Goal: Task Accomplishment & Management: Use online tool/utility

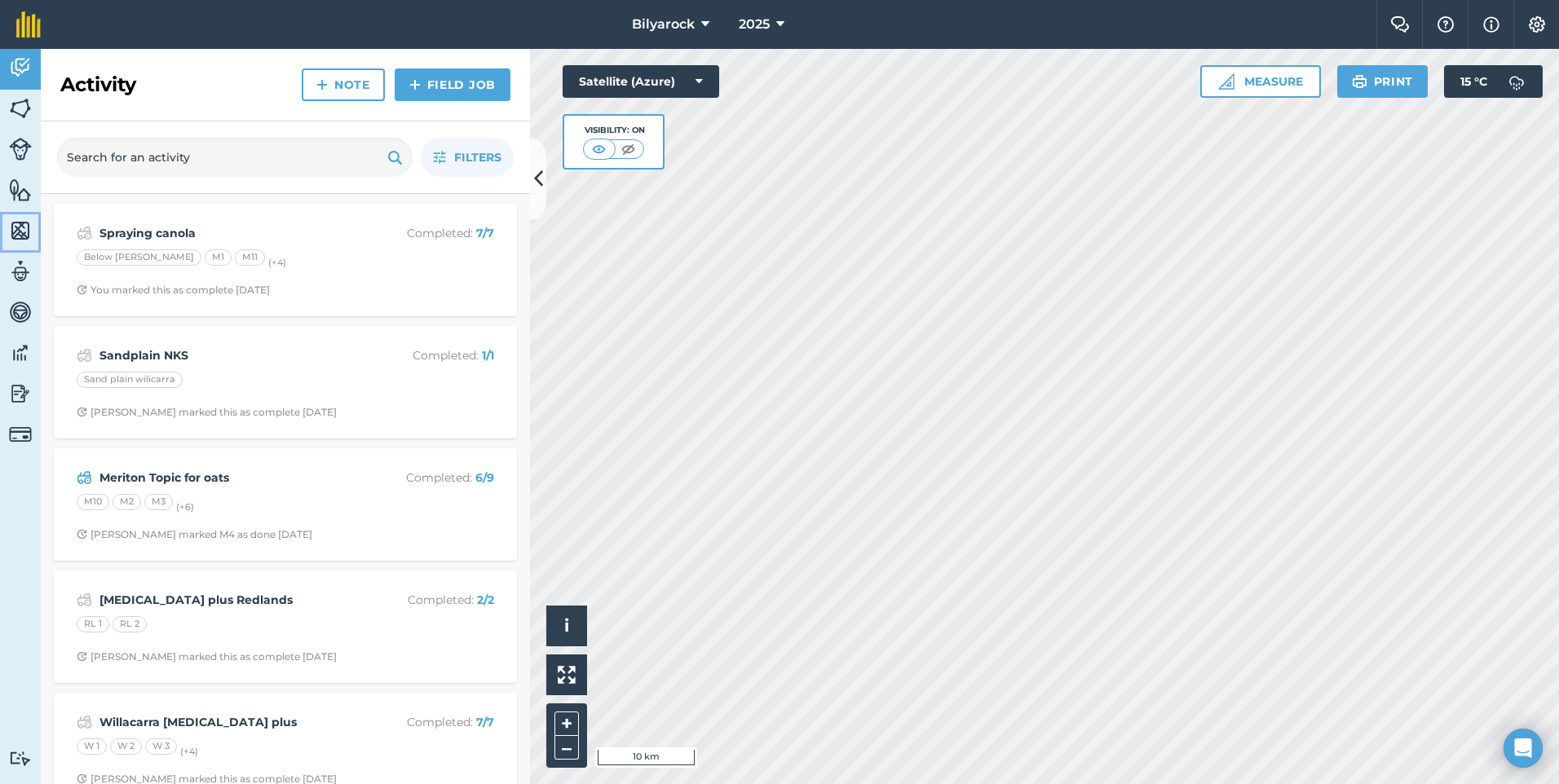
click at [19, 238] on img at bounding box center [21, 231] width 23 height 25
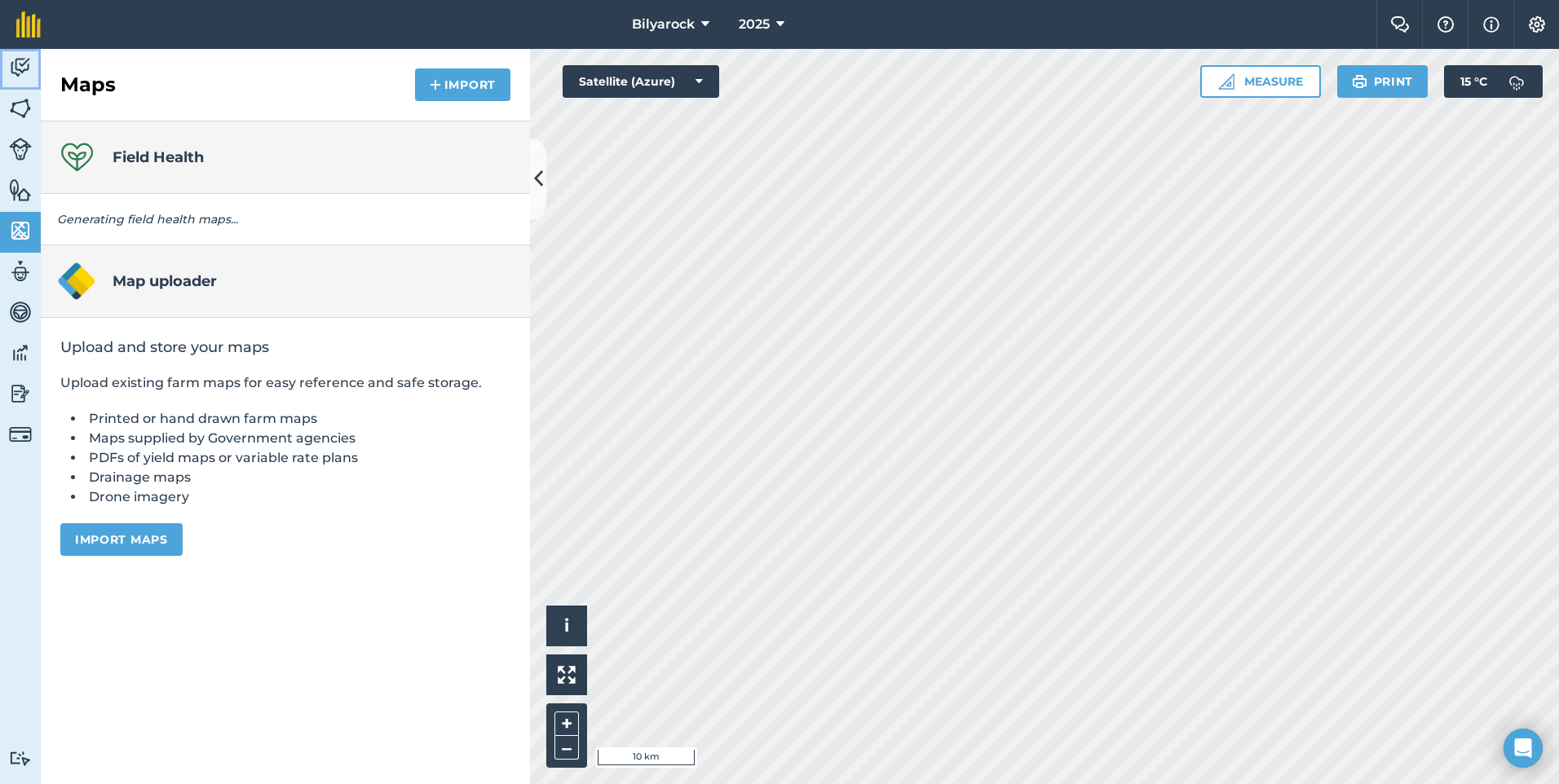
click at [18, 64] on img at bounding box center [21, 68] width 23 height 25
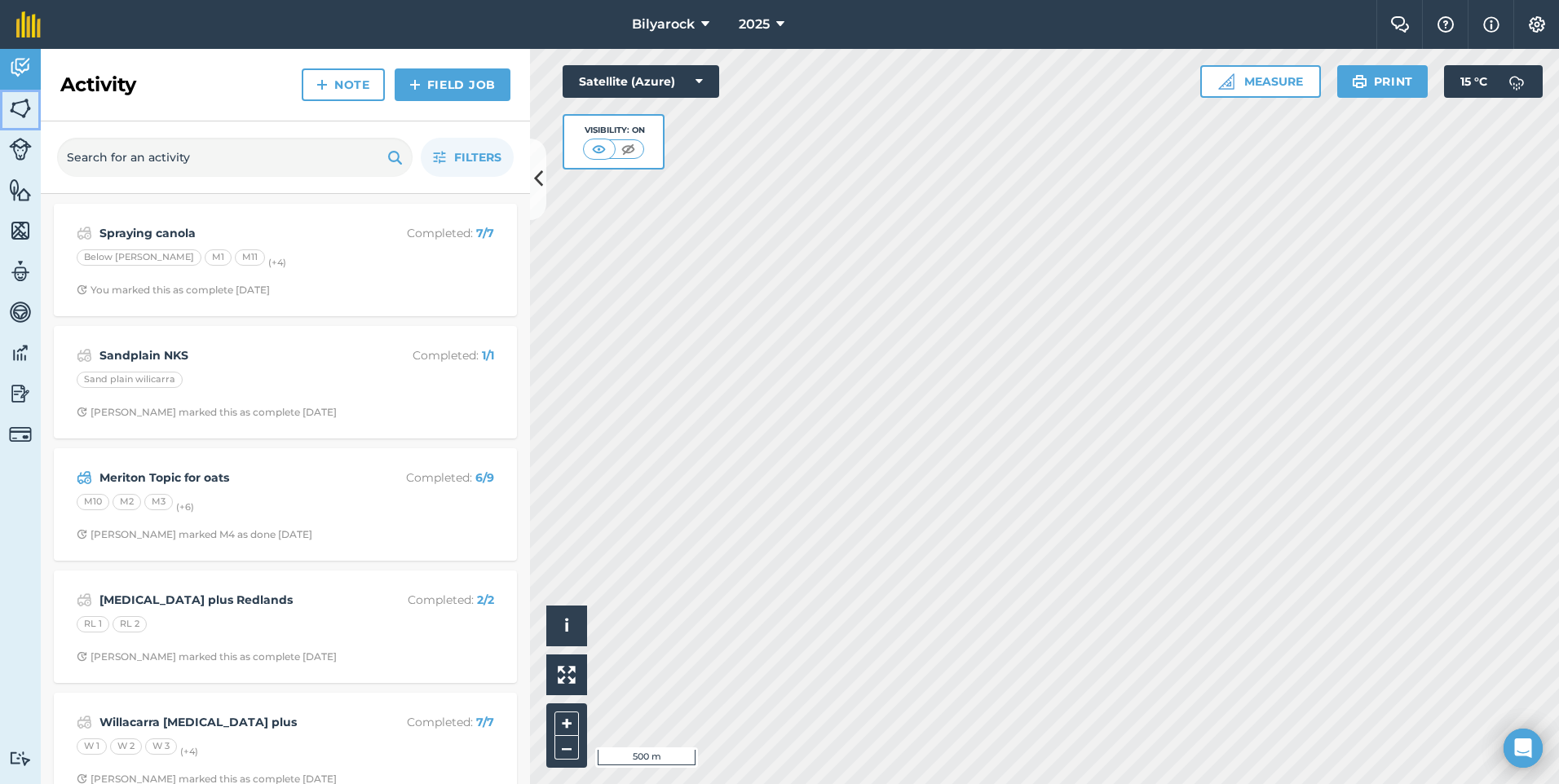
click at [16, 103] on img at bounding box center [21, 108] width 23 height 25
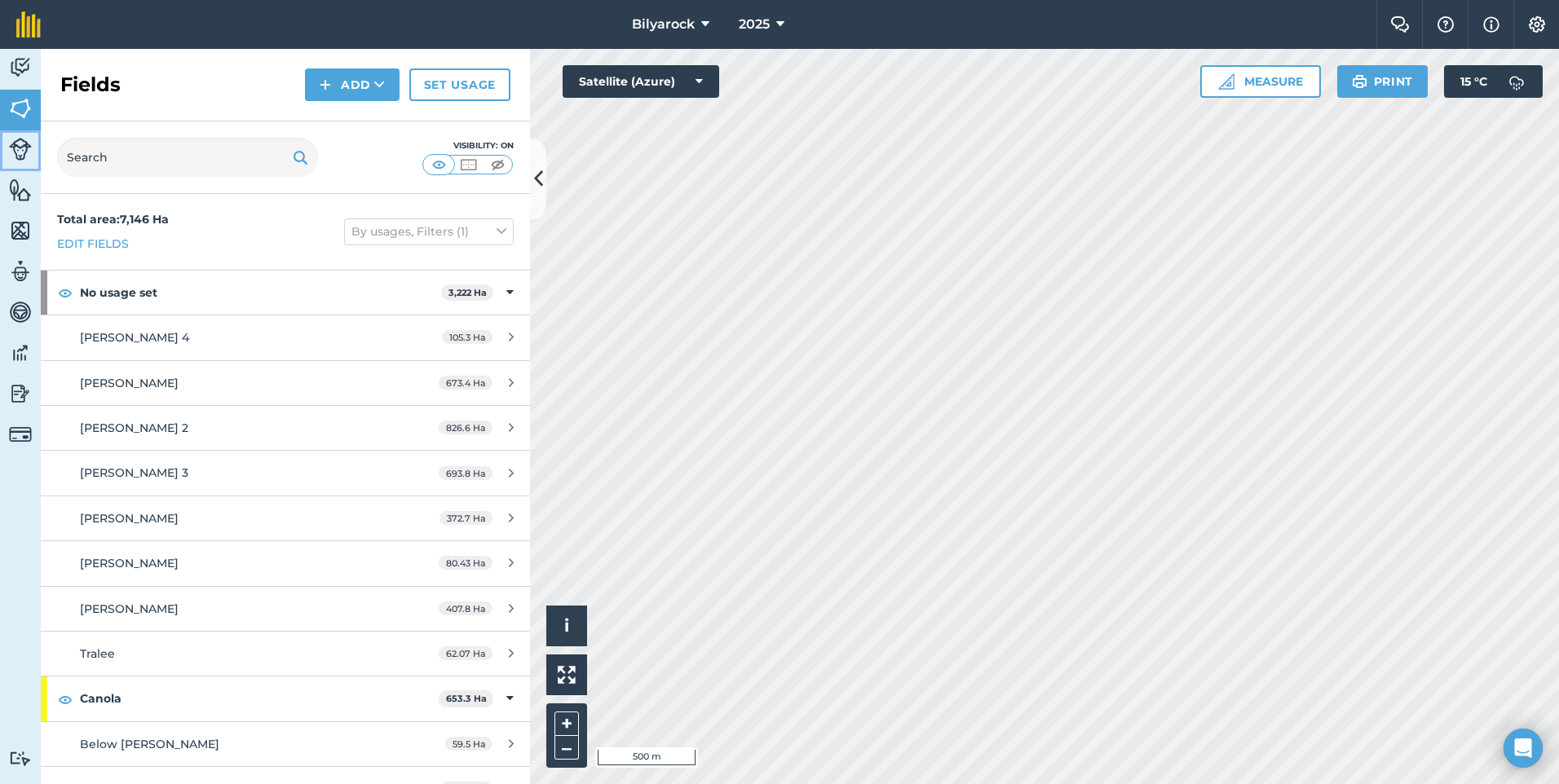
click at [7, 149] on link "Livestock" at bounding box center [21, 151] width 41 height 41
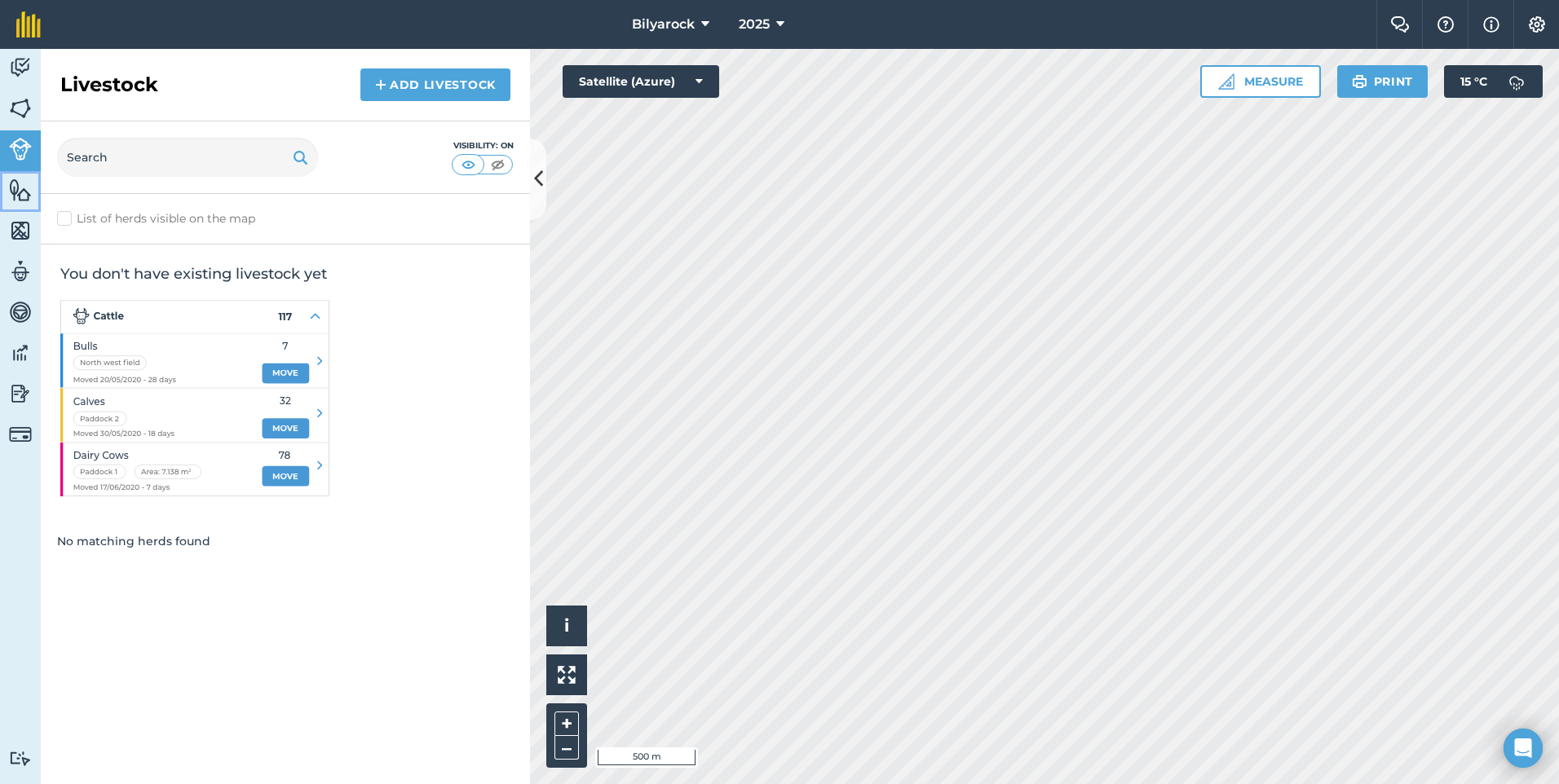
click at [26, 192] on img at bounding box center [21, 190] width 23 height 25
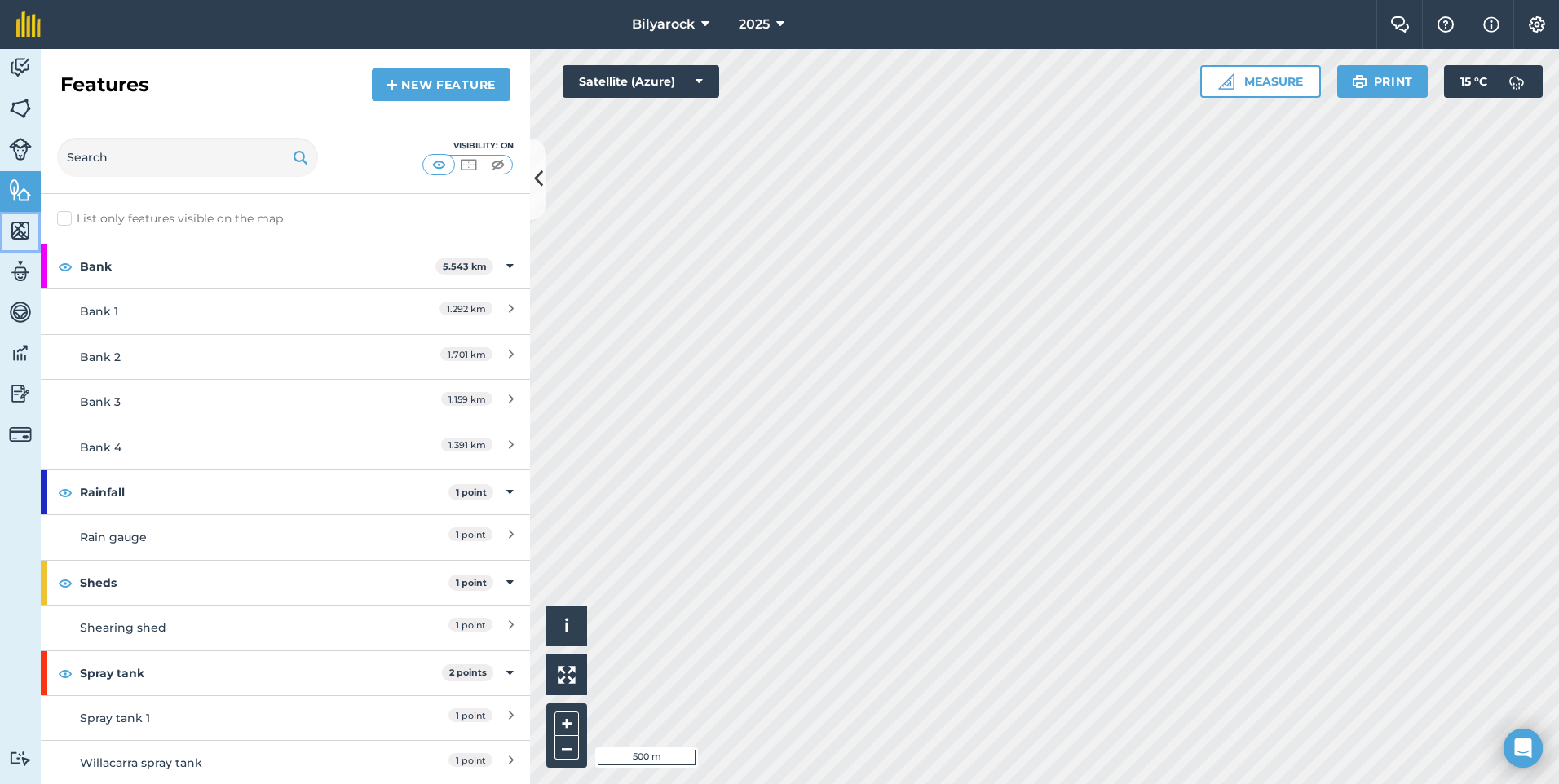
click at [19, 232] on img at bounding box center [21, 231] width 23 height 25
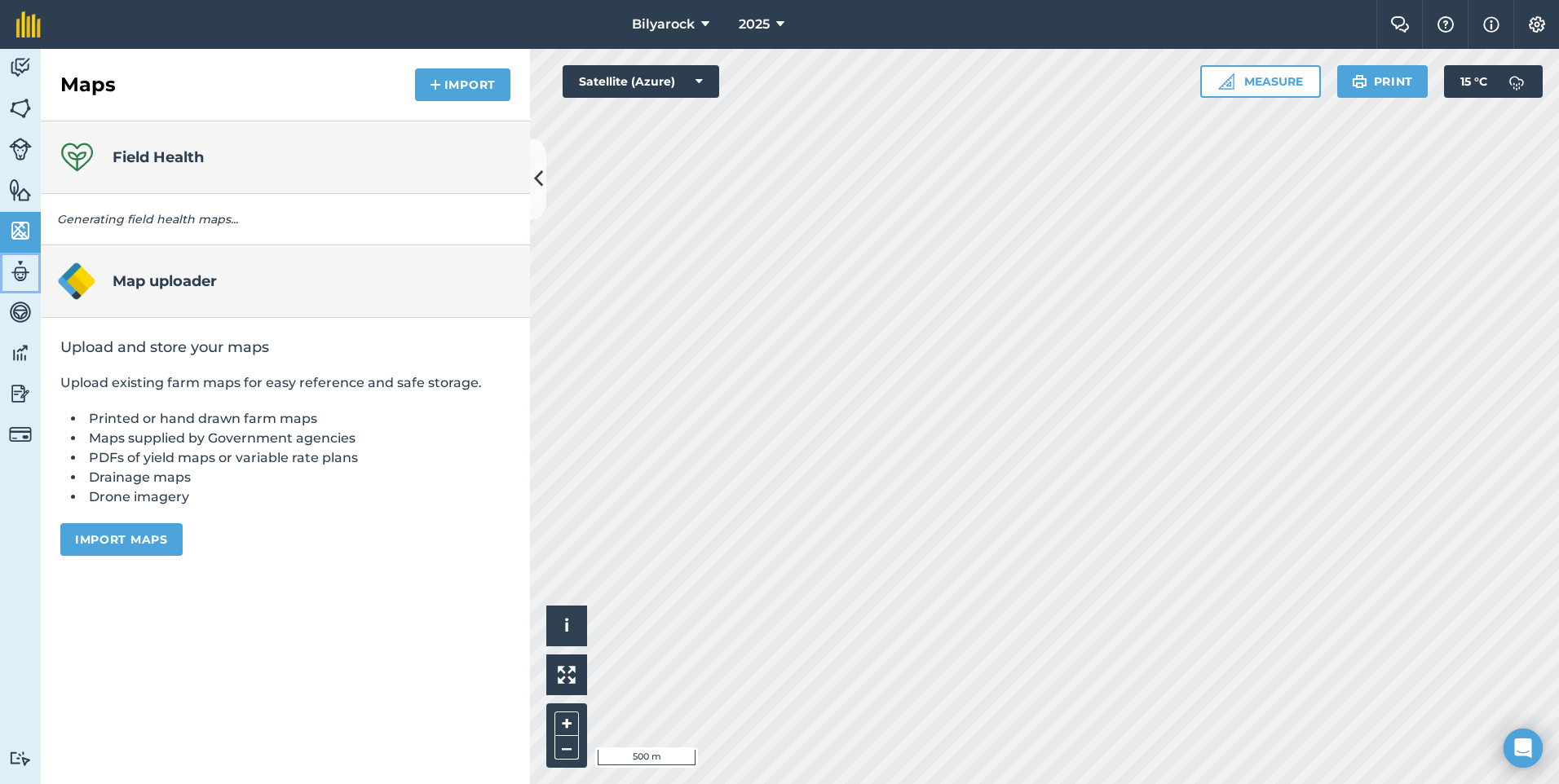
click at [11, 266] on img at bounding box center [21, 272] width 23 height 25
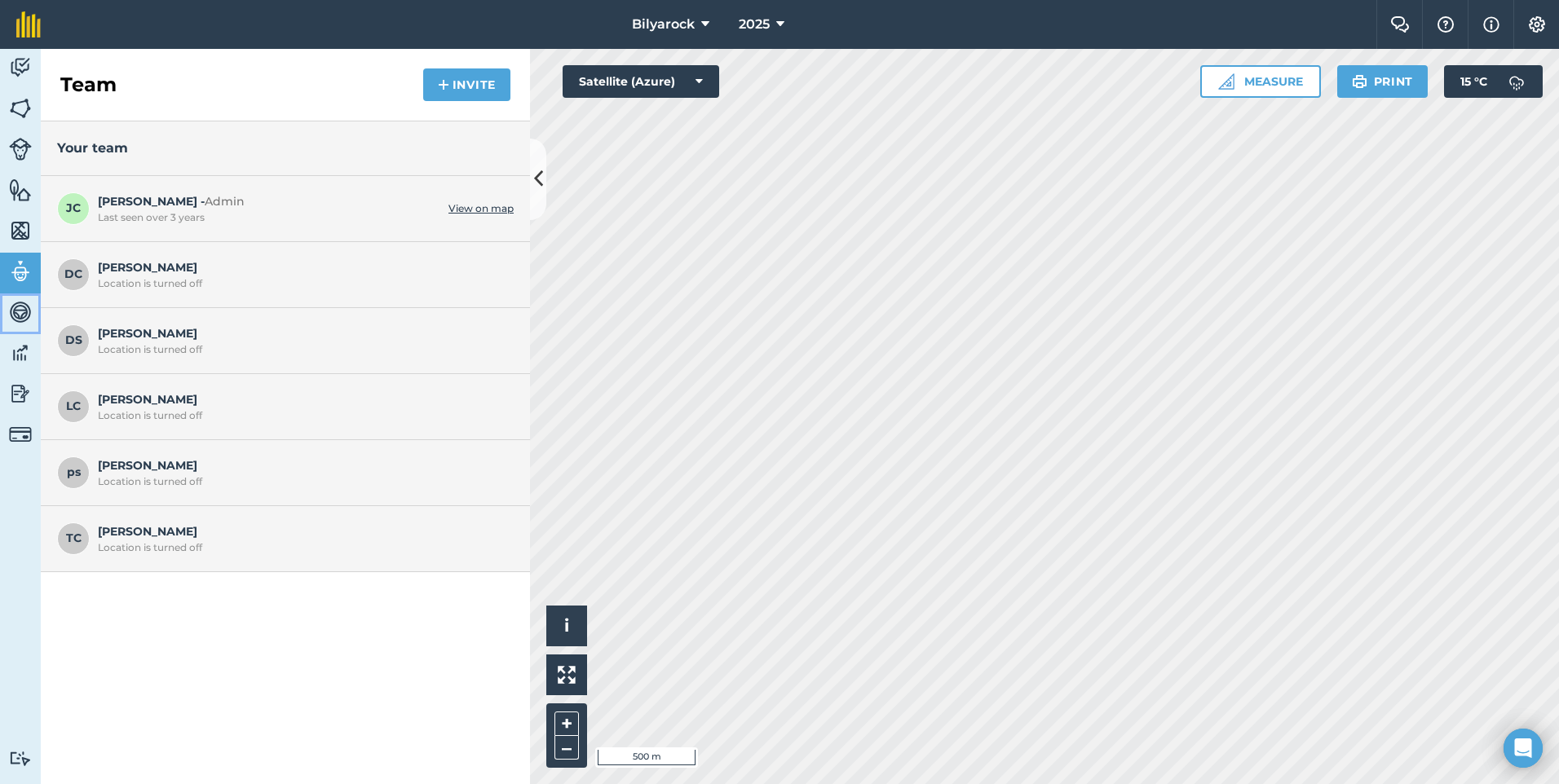
click at [13, 313] on img at bounding box center [21, 312] width 23 height 25
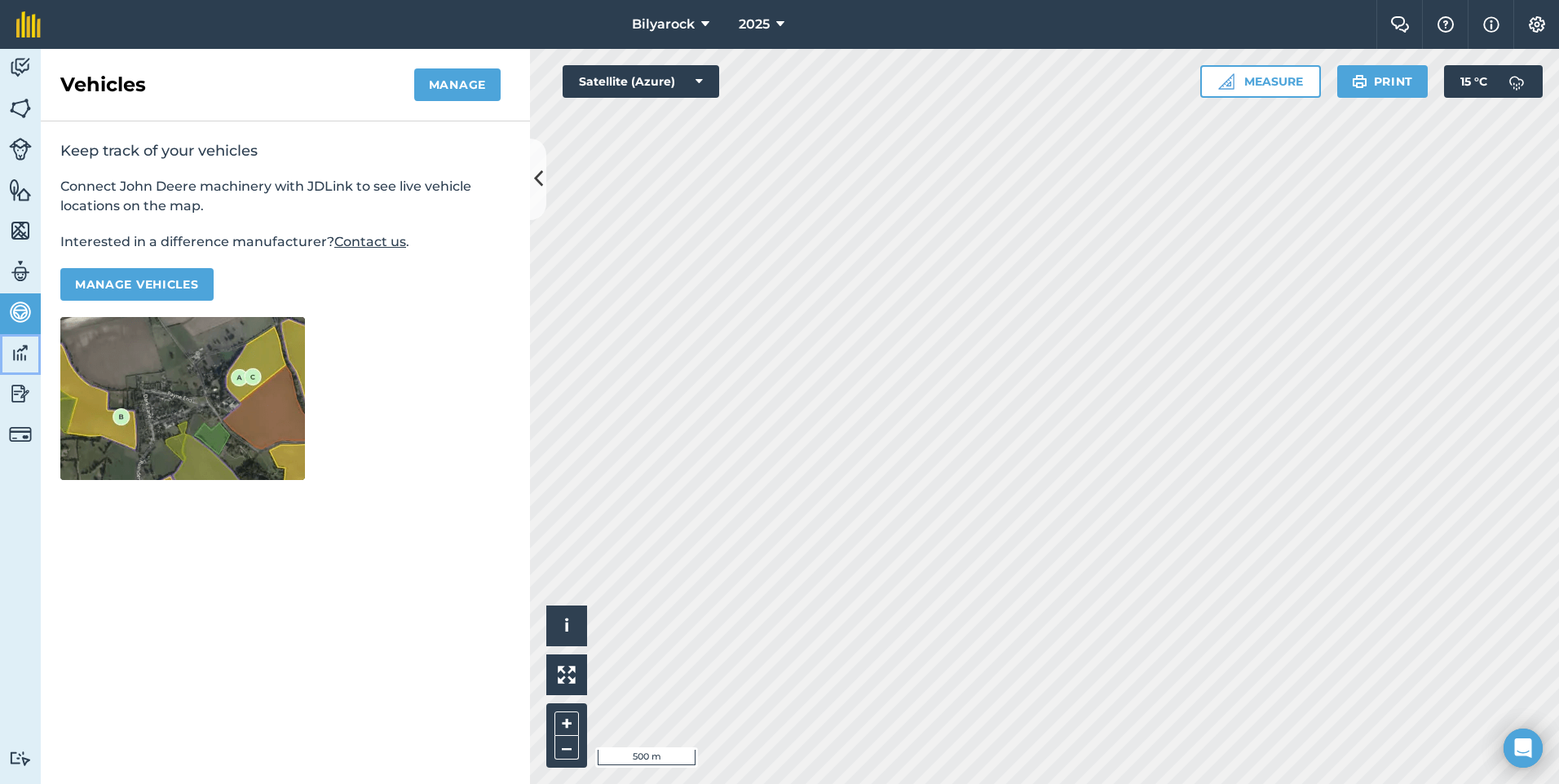
click at [20, 351] on img at bounding box center [21, 353] width 23 height 25
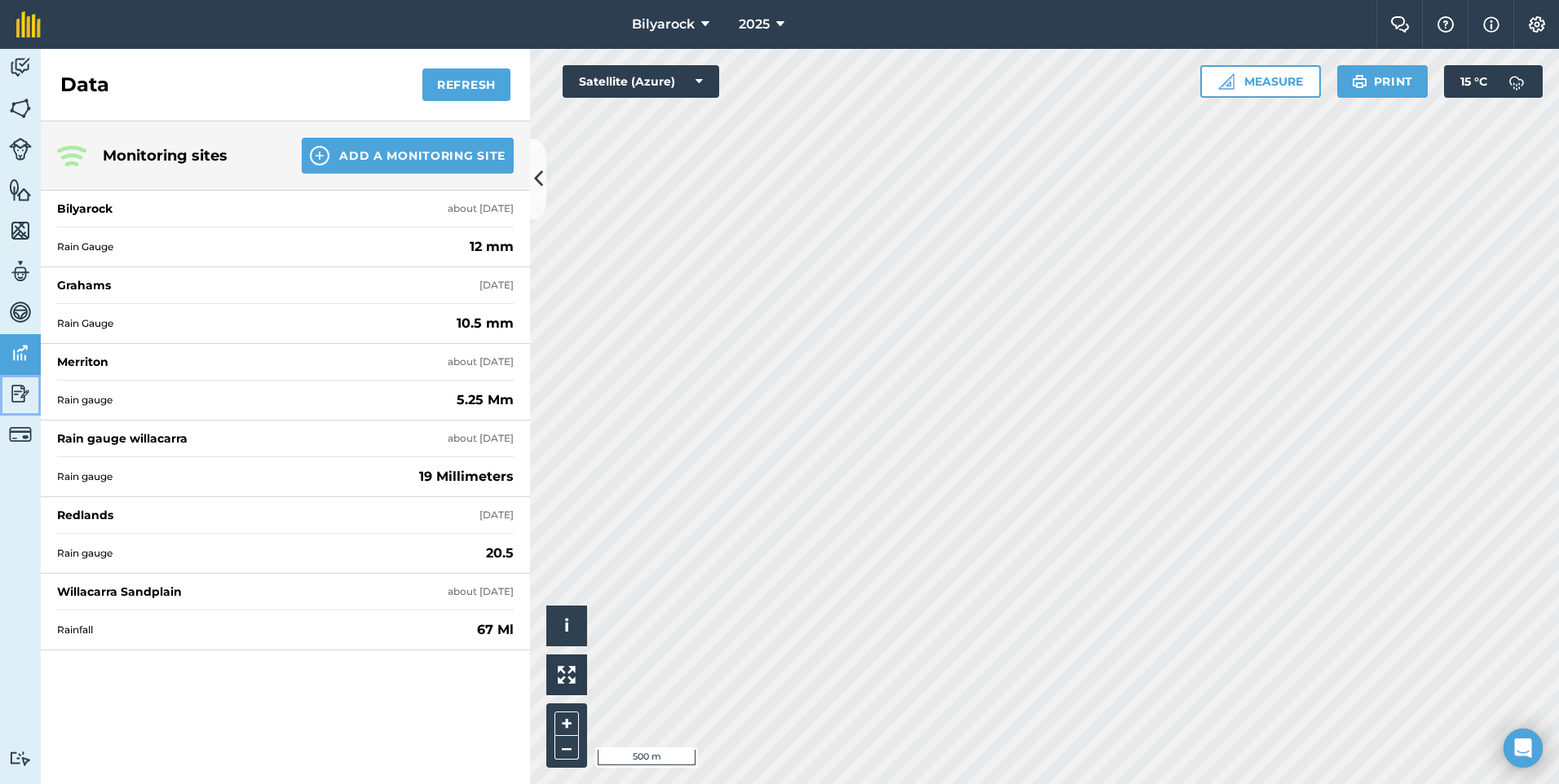
click at [13, 396] on img at bounding box center [21, 394] width 23 height 25
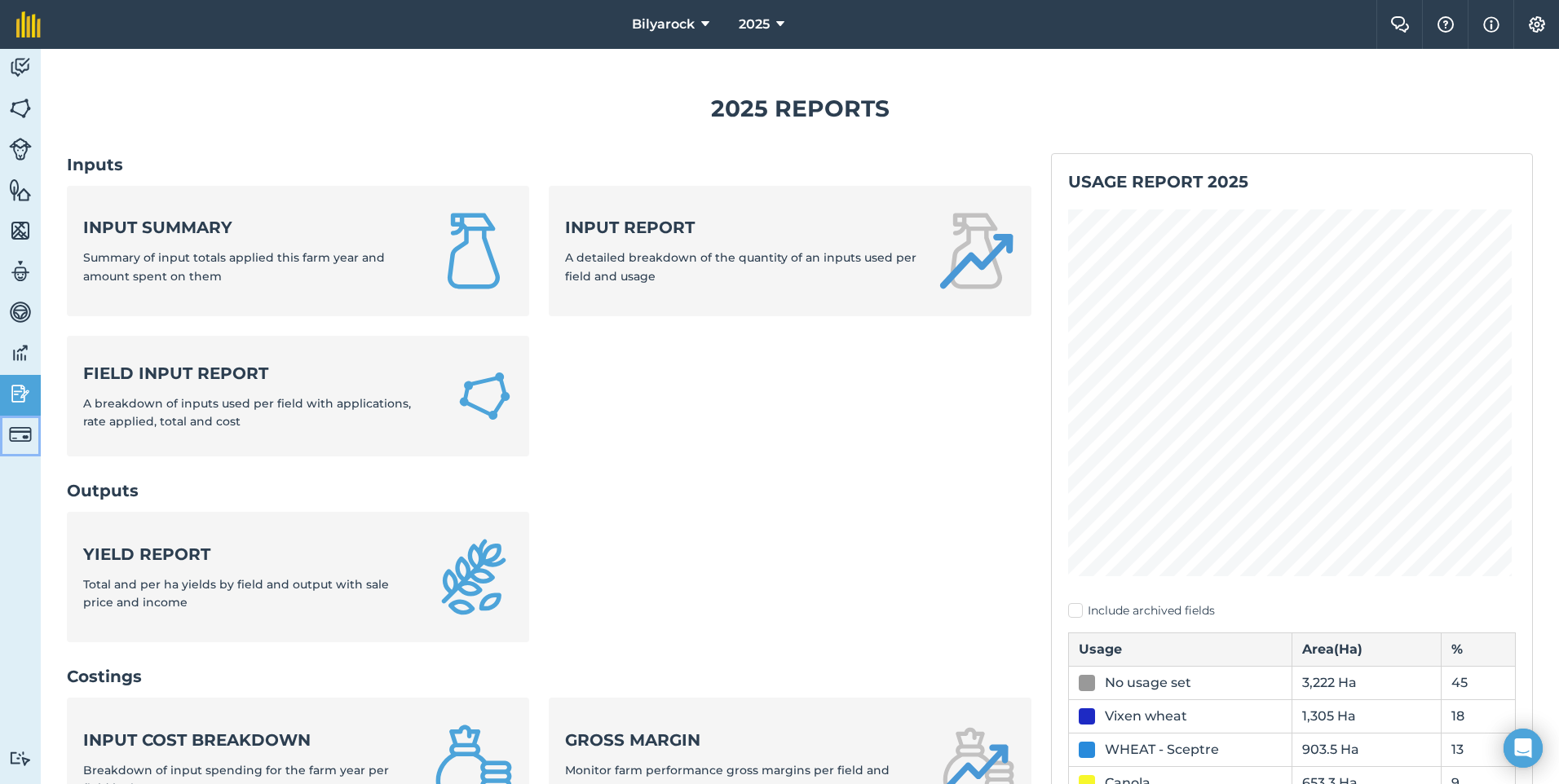
click at [18, 438] on img at bounding box center [21, 434] width 23 height 23
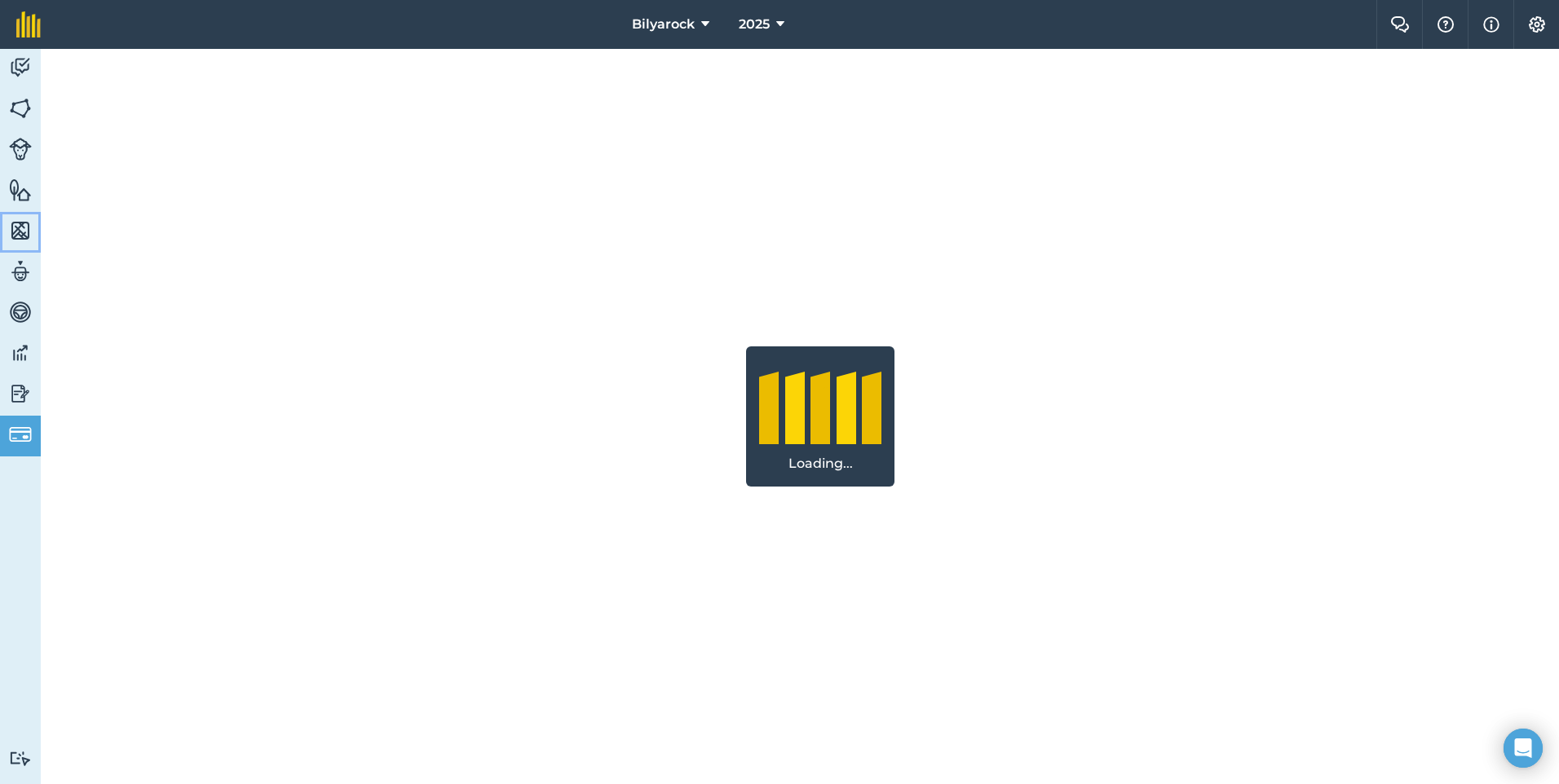
click at [18, 218] on img at bounding box center [21, 231] width 23 height 25
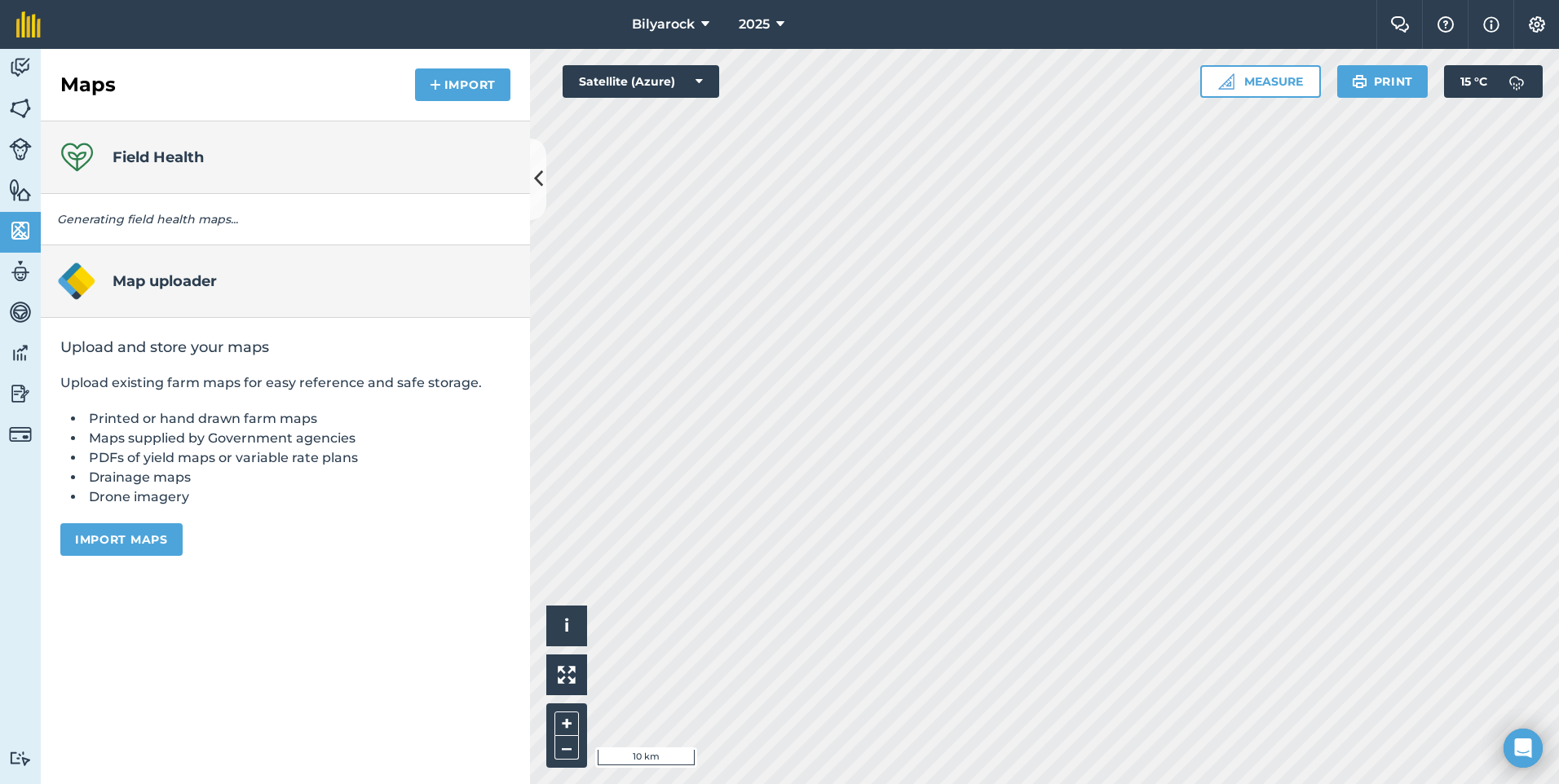
click at [121, 156] on h4 "Field Health" at bounding box center [158, 158] width 91 height 23
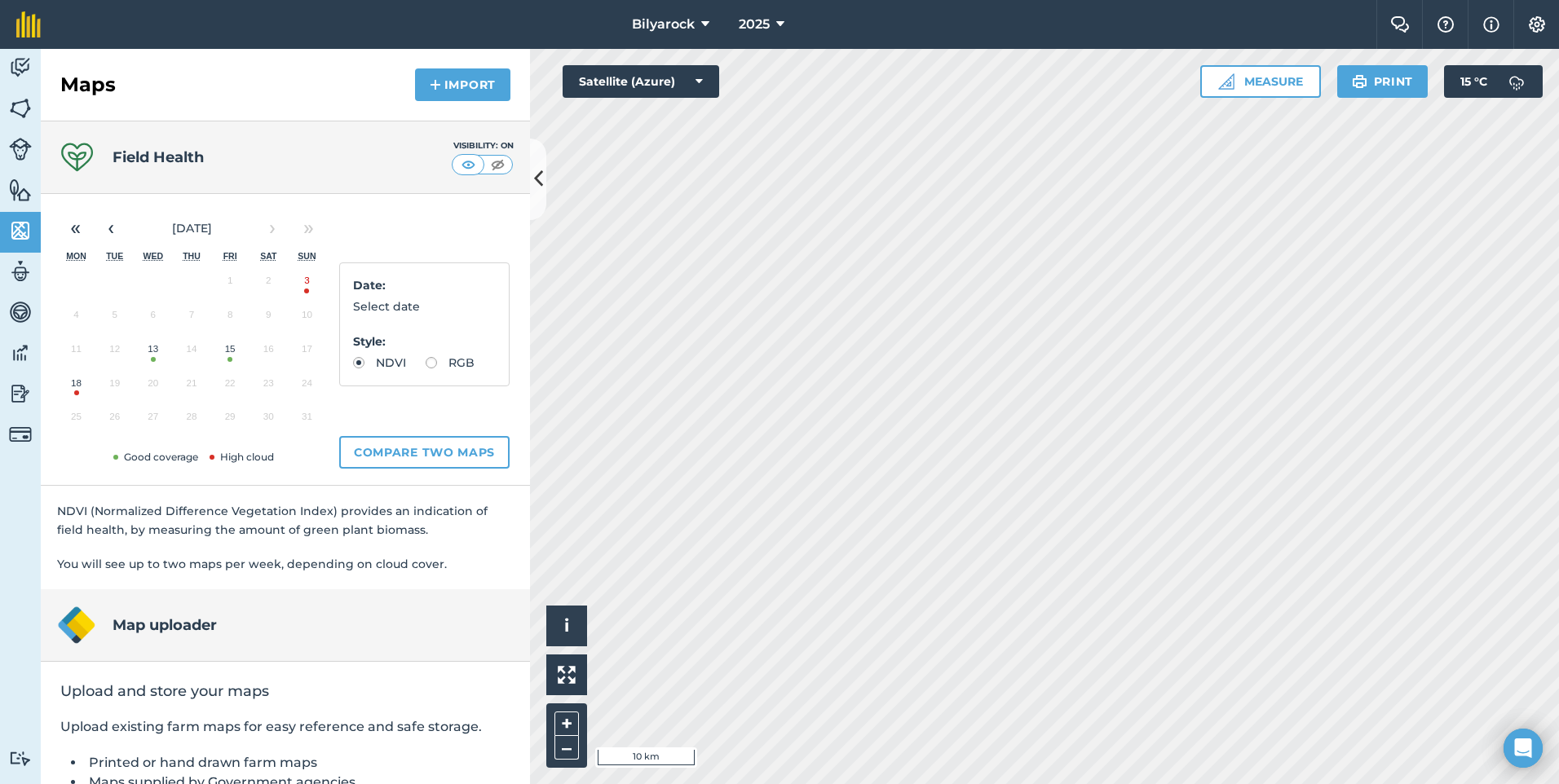
click at [229, 356] on button "15" at bounding box center [230, 353] width 39 height 34
click at [1151, 783] on html "Bilyarock 2025 Farm Chat Help Info Settings Bilyarock - 2025 Reproduced with th…" at bounding box center [780, 392] width 1559 height 784
click at [538, 180] on icon at bounding box center [538, 179] width 9 height 29
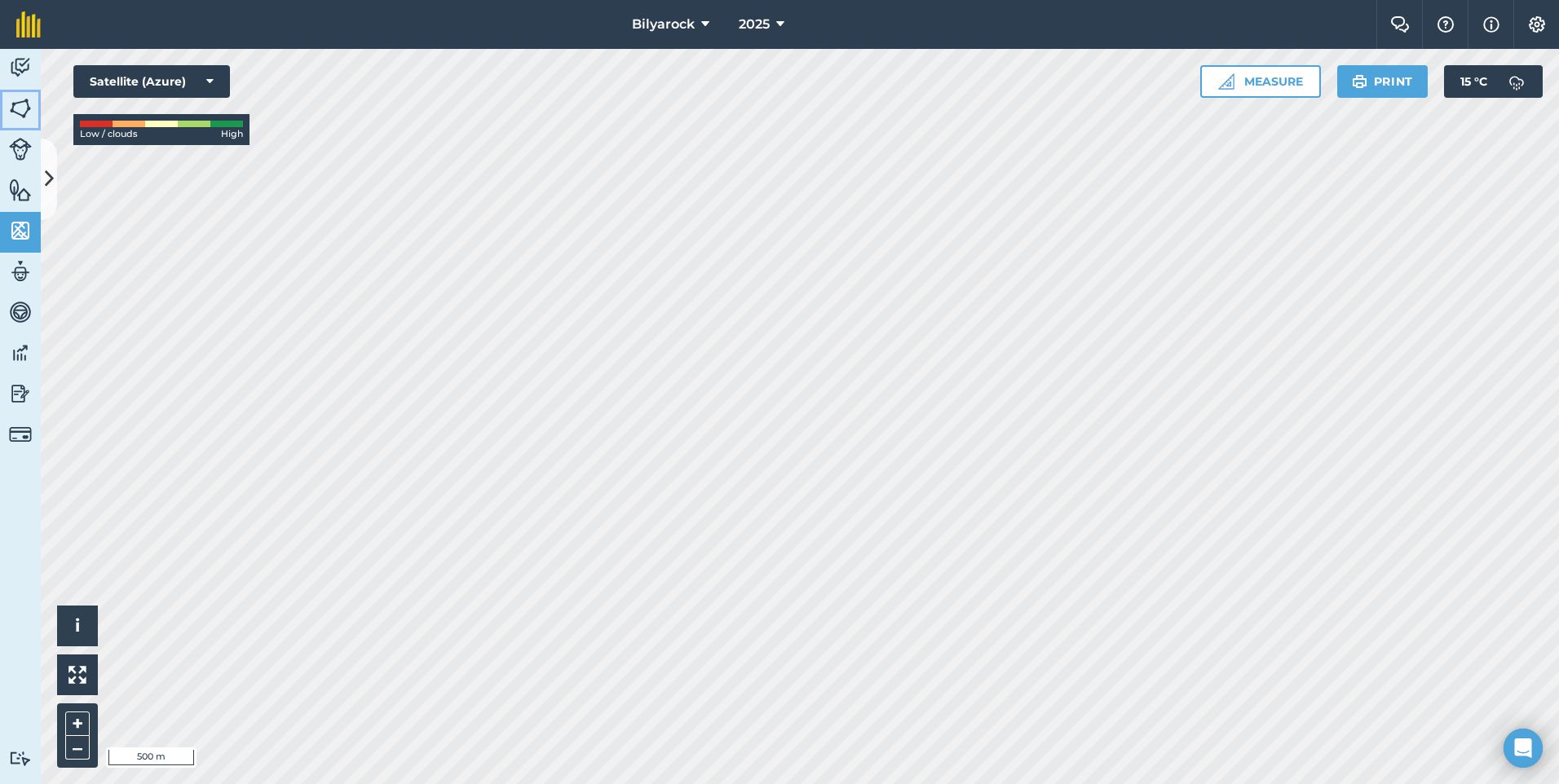
click at [16, 118] on img at bounding box center [21, 108] width 23 height 25
click at [45, 181] on icon at bounding box center [49, 179] width 9 height 29
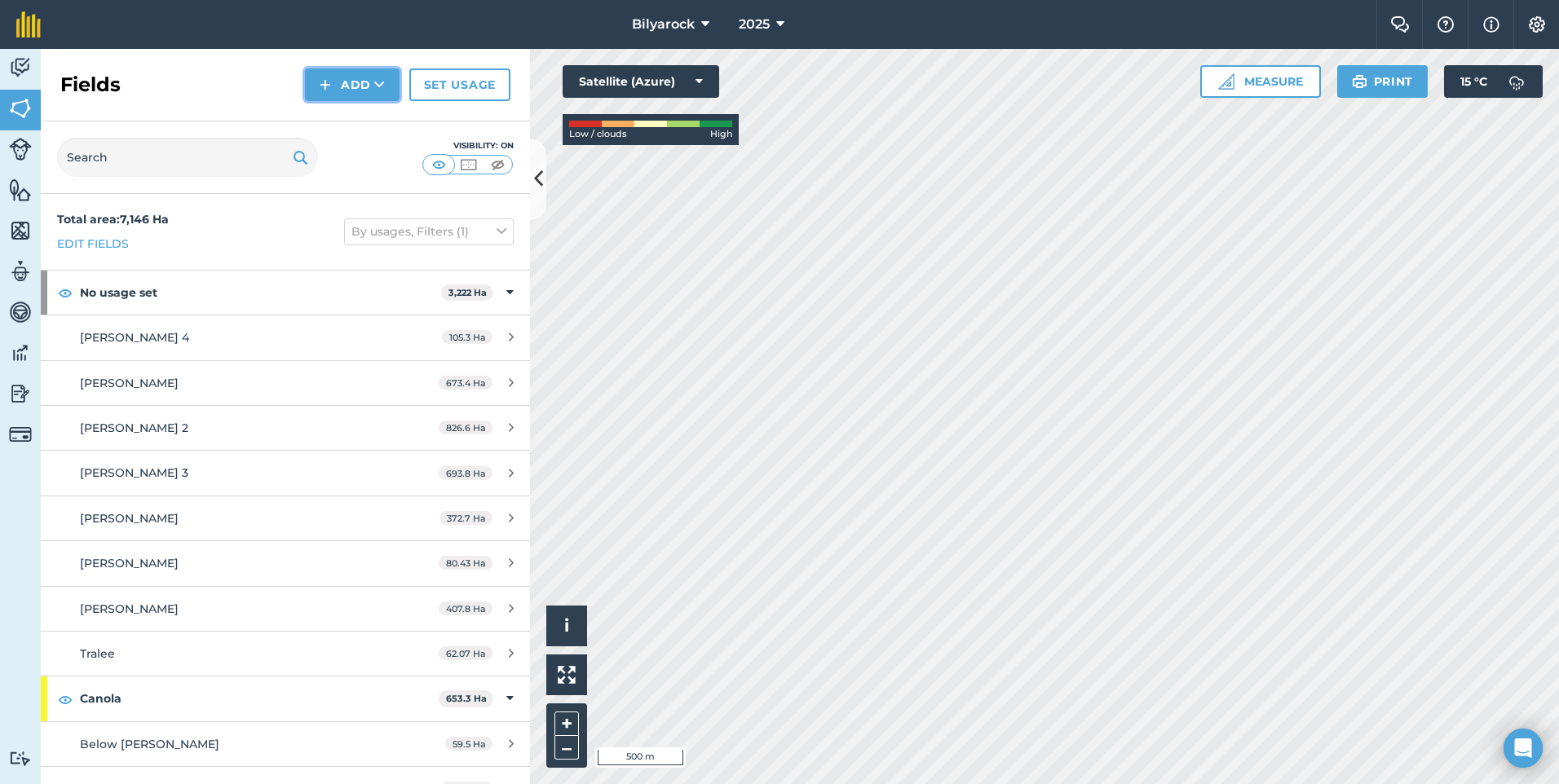
click at [367, 90] on button "Add" at bounding box center [352, 85] width 94 height 33
click at [354, 126] on link "Draw" at bounding box center [352, 121] width 90 height 36
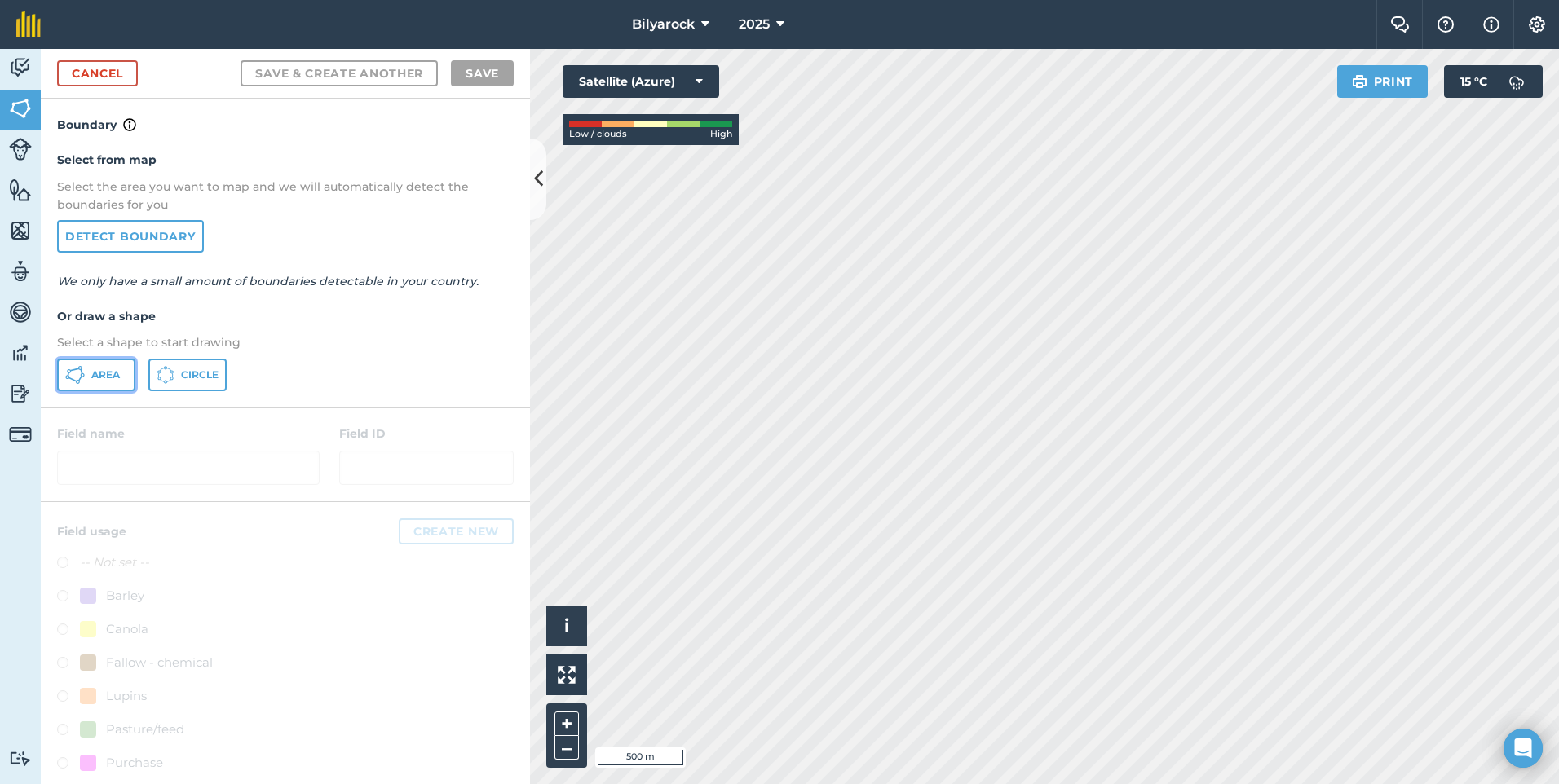
click at [93, 374] on span "Area" at bounding box center [105, 375] width 29 height 13
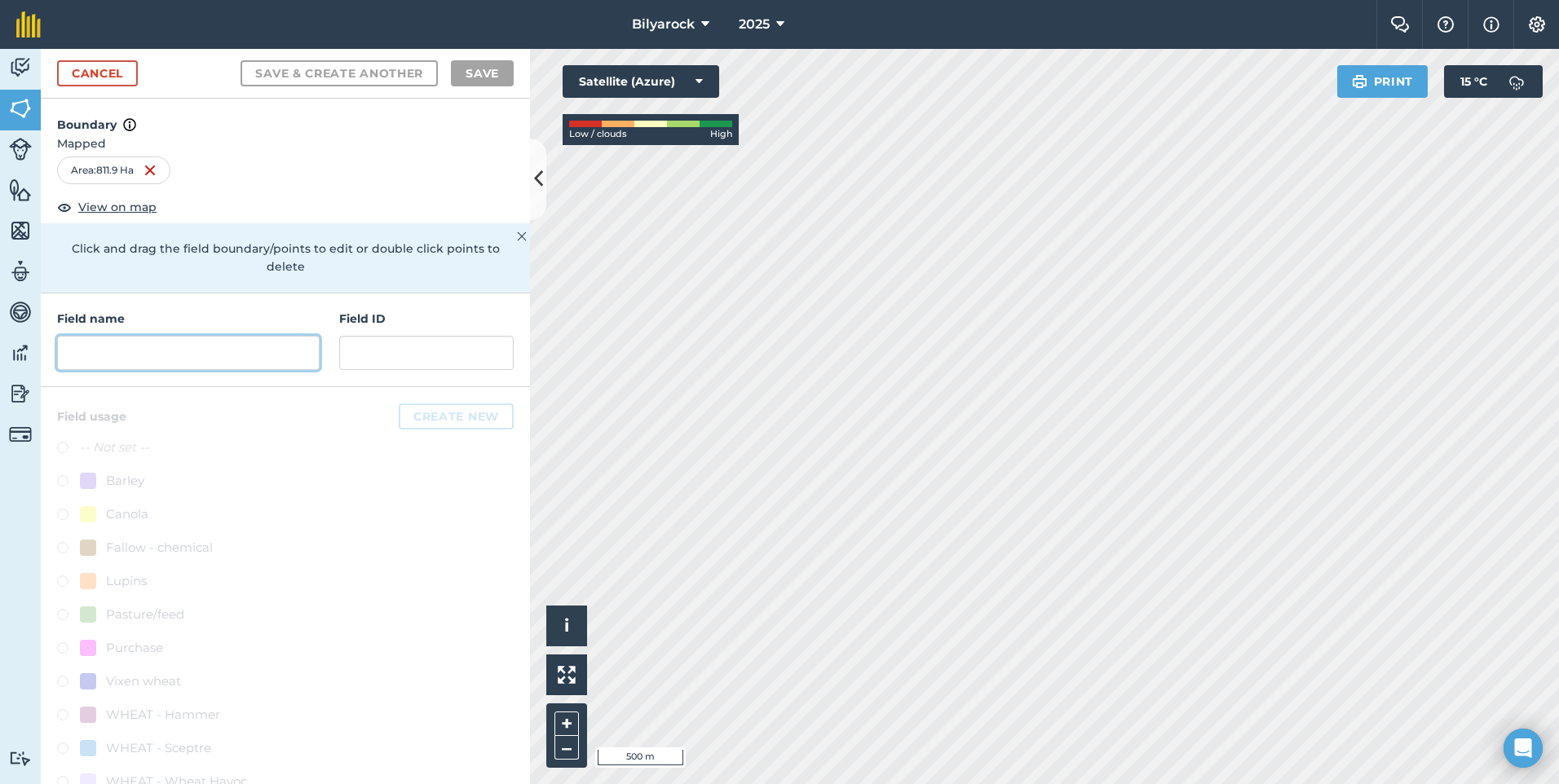
click at [179, 354] on input "text" at bounding box center [189, 353] width 263 height 34
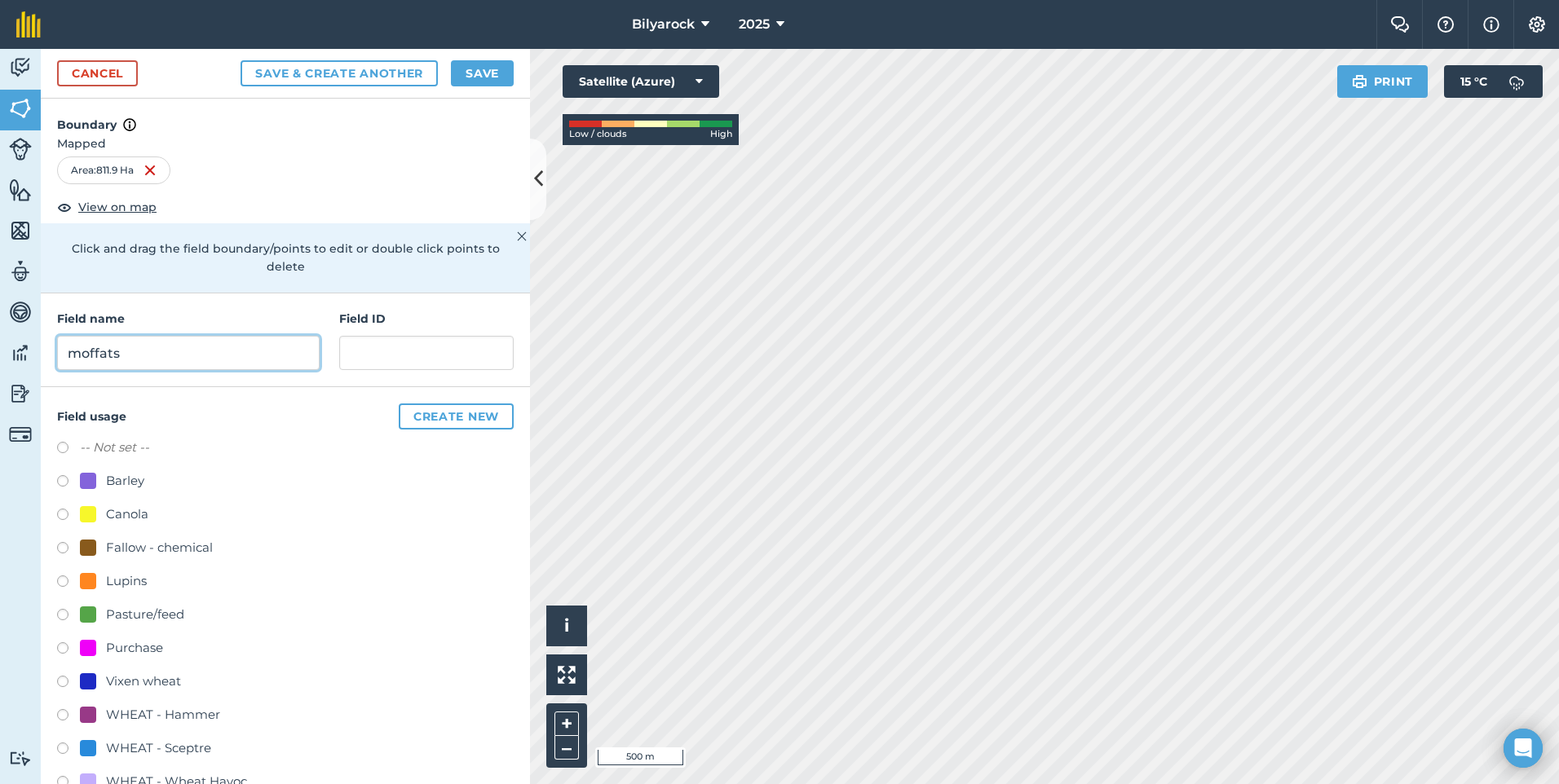
type input "moffats"
click at [412, 413] on button "Create new" at bounding box center [457, 417] width 115 height 26
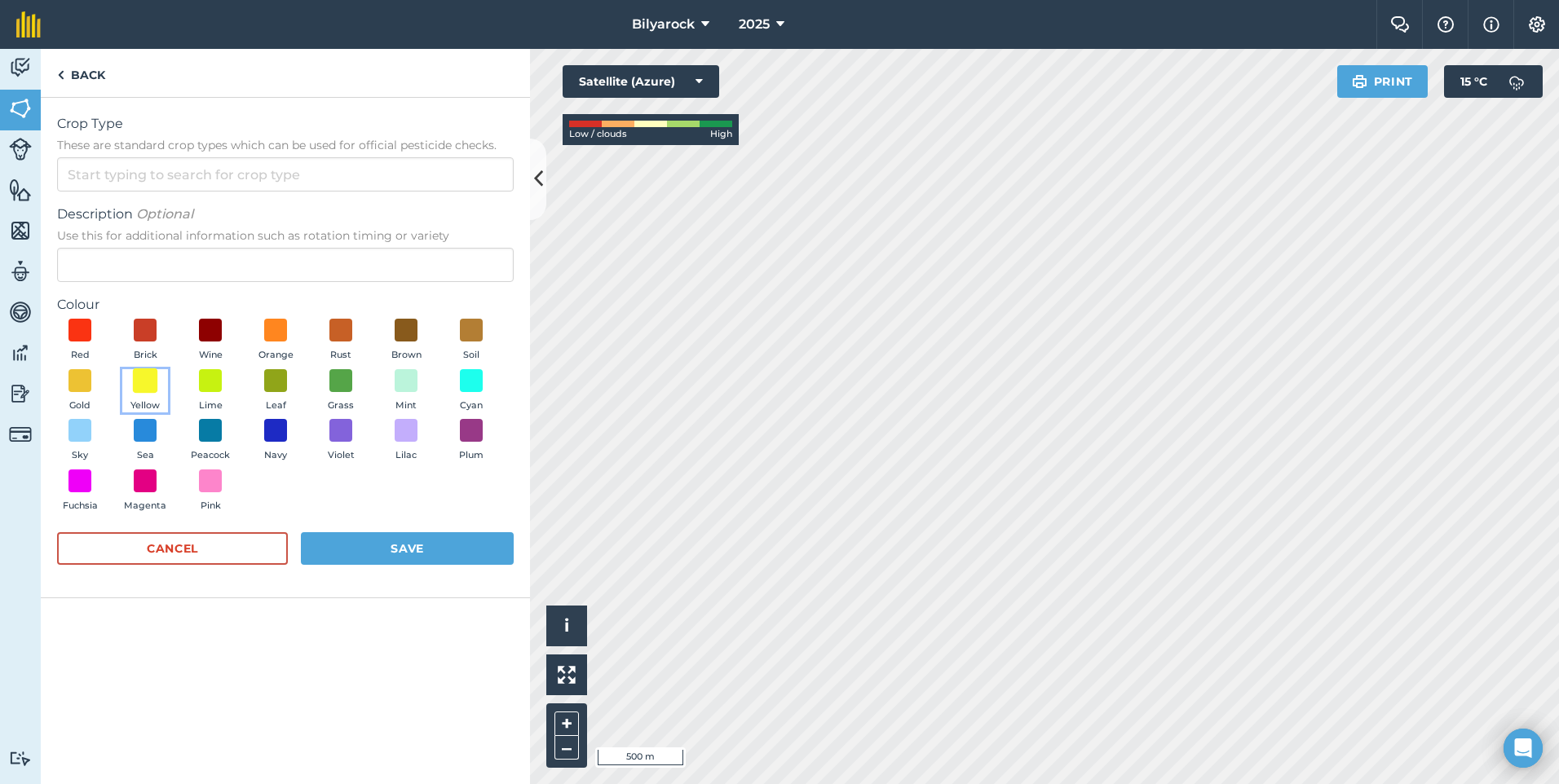
click at [145, 375] on span at bounding box center [145, 380] width 25 height 25
click at [402, 538] on button "Save" at bounding box center [407, 548] width 213 height 33
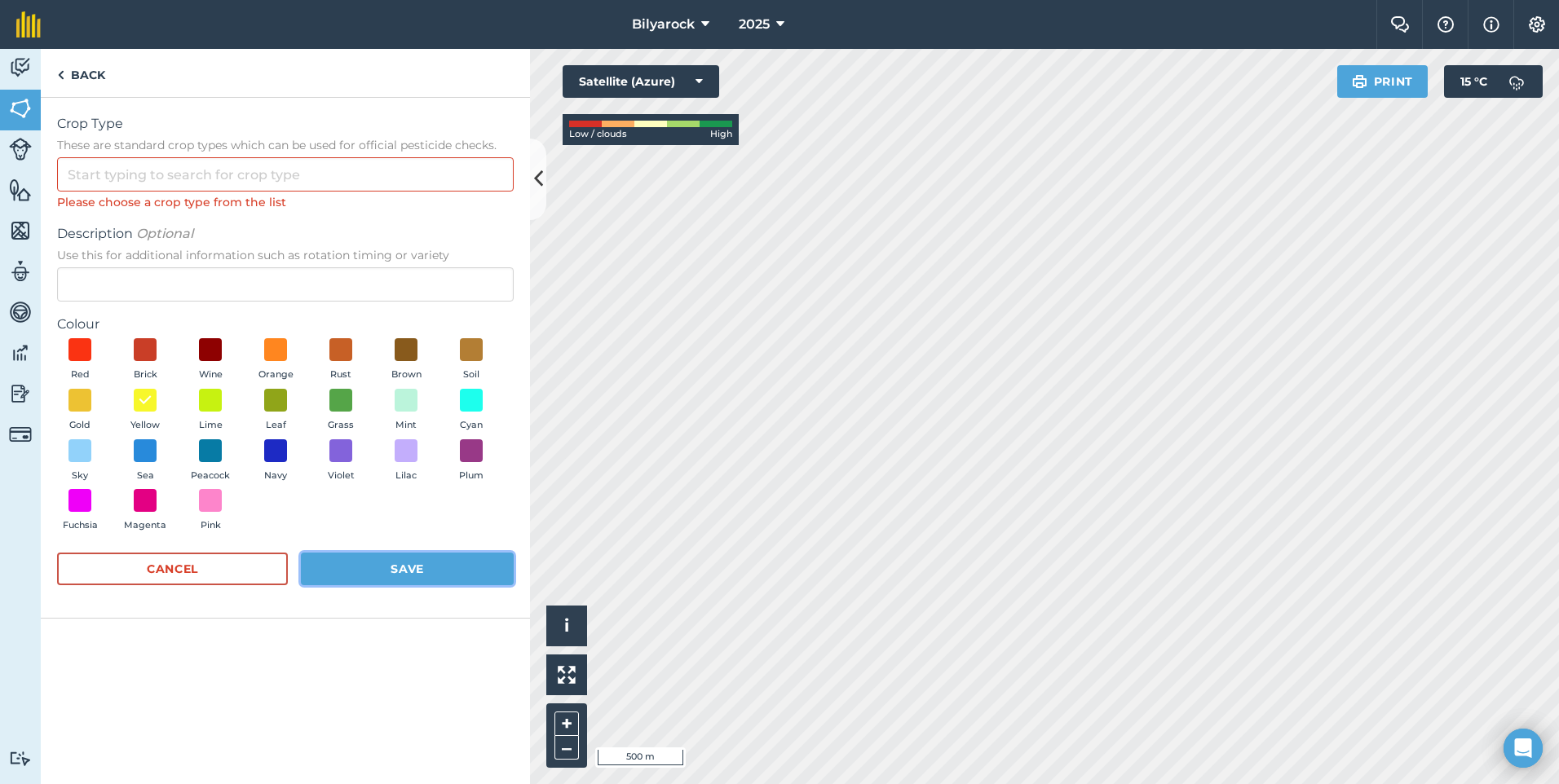
click at [413, 573] on button "Save" at bounding box center [407, 569] width 213 height 33
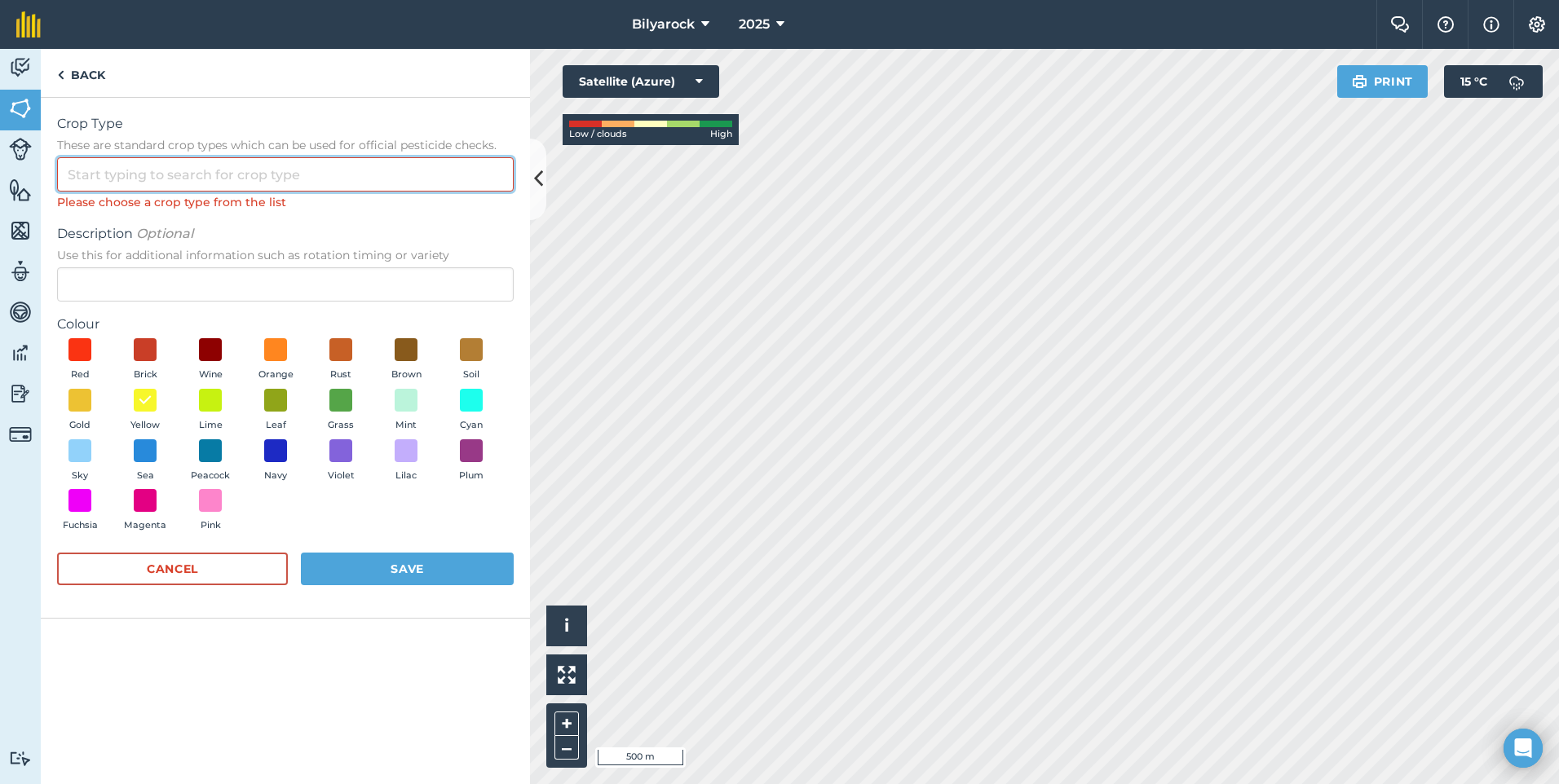
click at [283, 174] on input "Crop Type These are standard crop types which can be used for official pesticid…" at bounding box center [286, 175] width 457 height 34
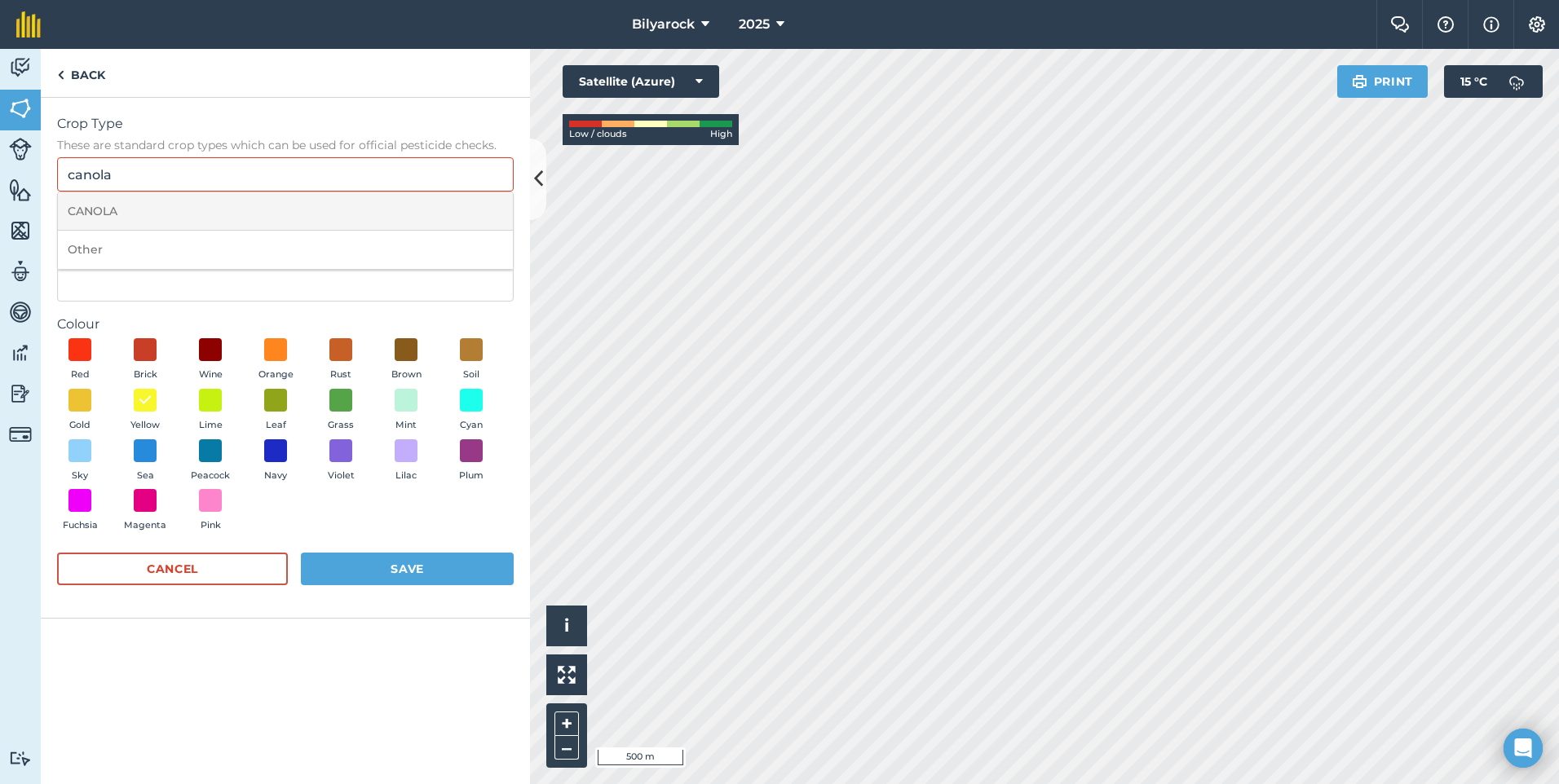
click at [122, 211] on li "CANOLA" at bounding box center [285, 211] width 455 height 39
type input "CANOLA"
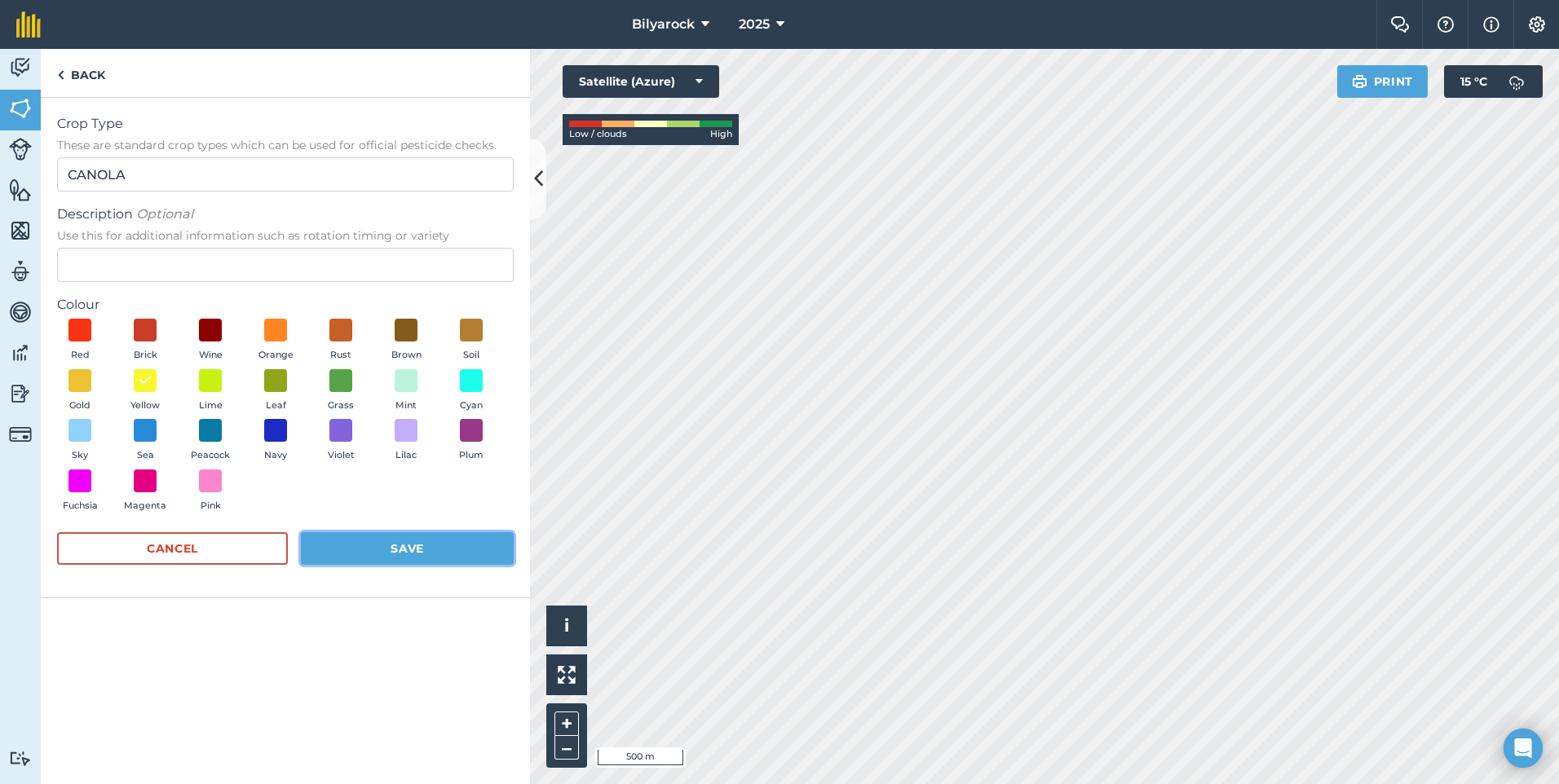
click at [407, 555] on button "Save" at bounding box center [407, 548] width 213 height 33
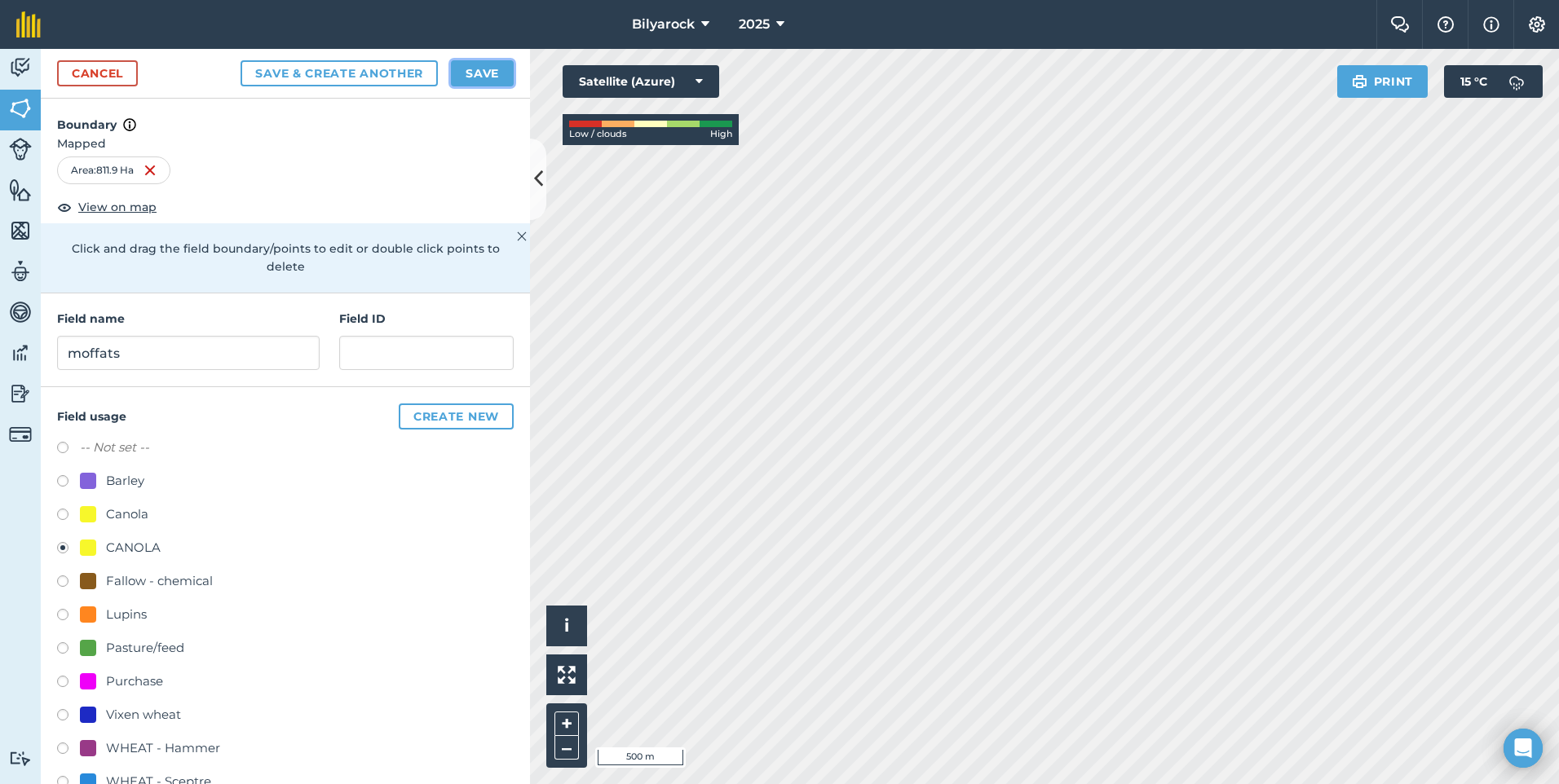
click at [482, 66] on button "Save" at bounding box center [482, 73] width 62 height 26
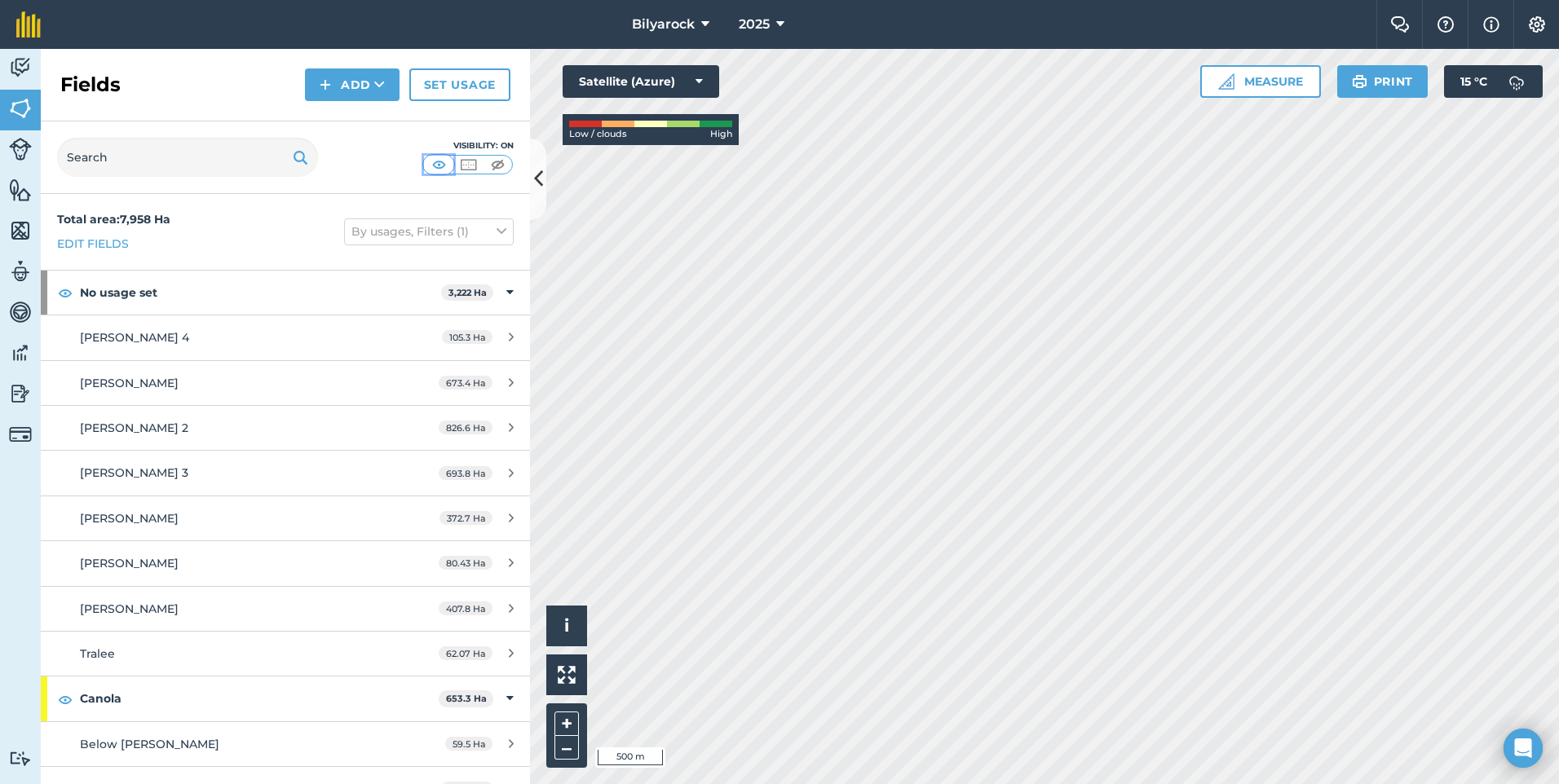
click at [438, 160] on img at bounding box center [439, 165] width 21 height 16
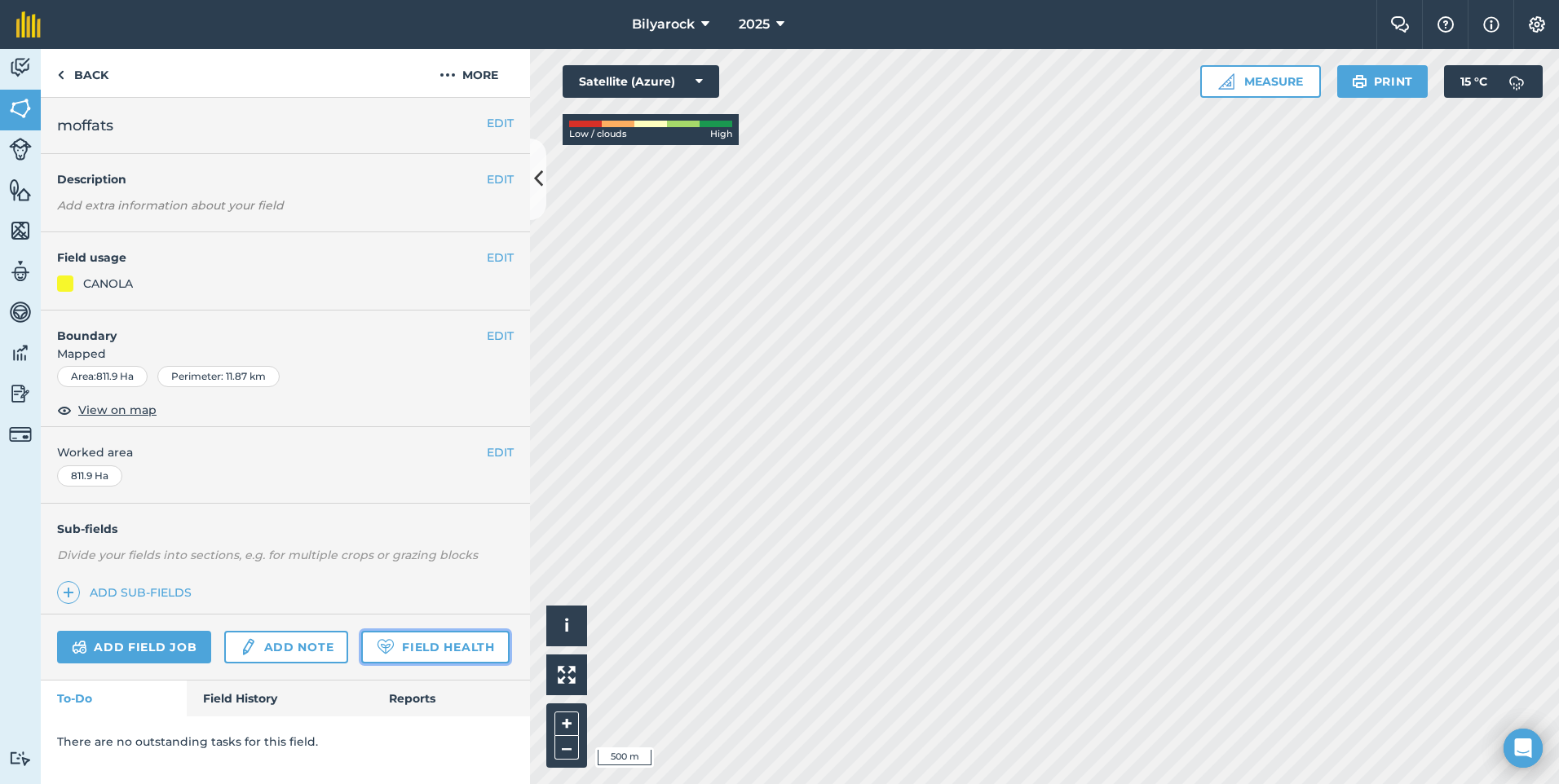
click at [402, 651] on link "Field Health" at bounding box center [435, 648] width 148 height 33
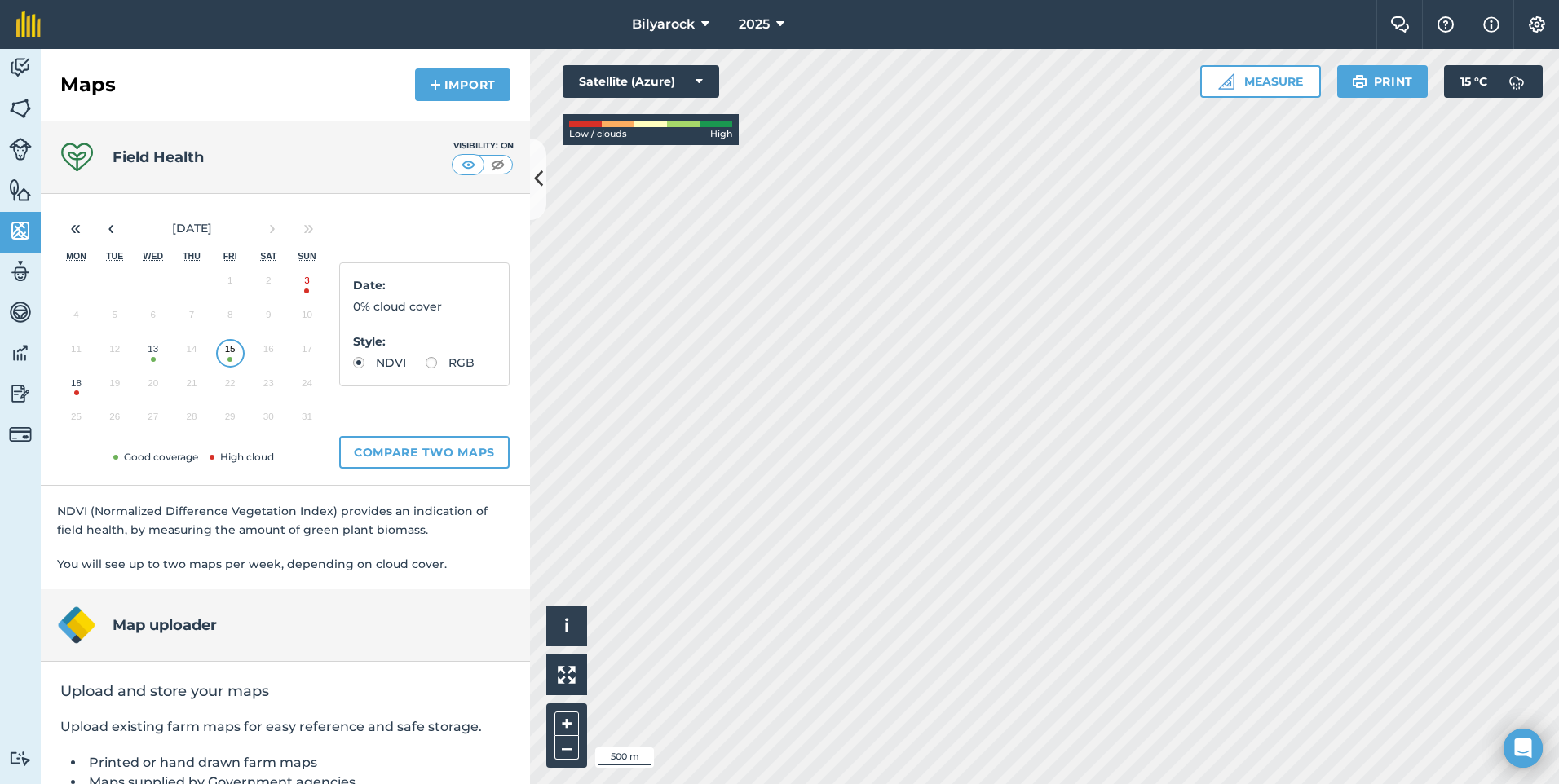
click at [237, 354] on button "15" at bounding box center [230, 353] width 39 height 34
click at [231, 355] on button "15" at bounding box center [230, 353] width 39 height 34
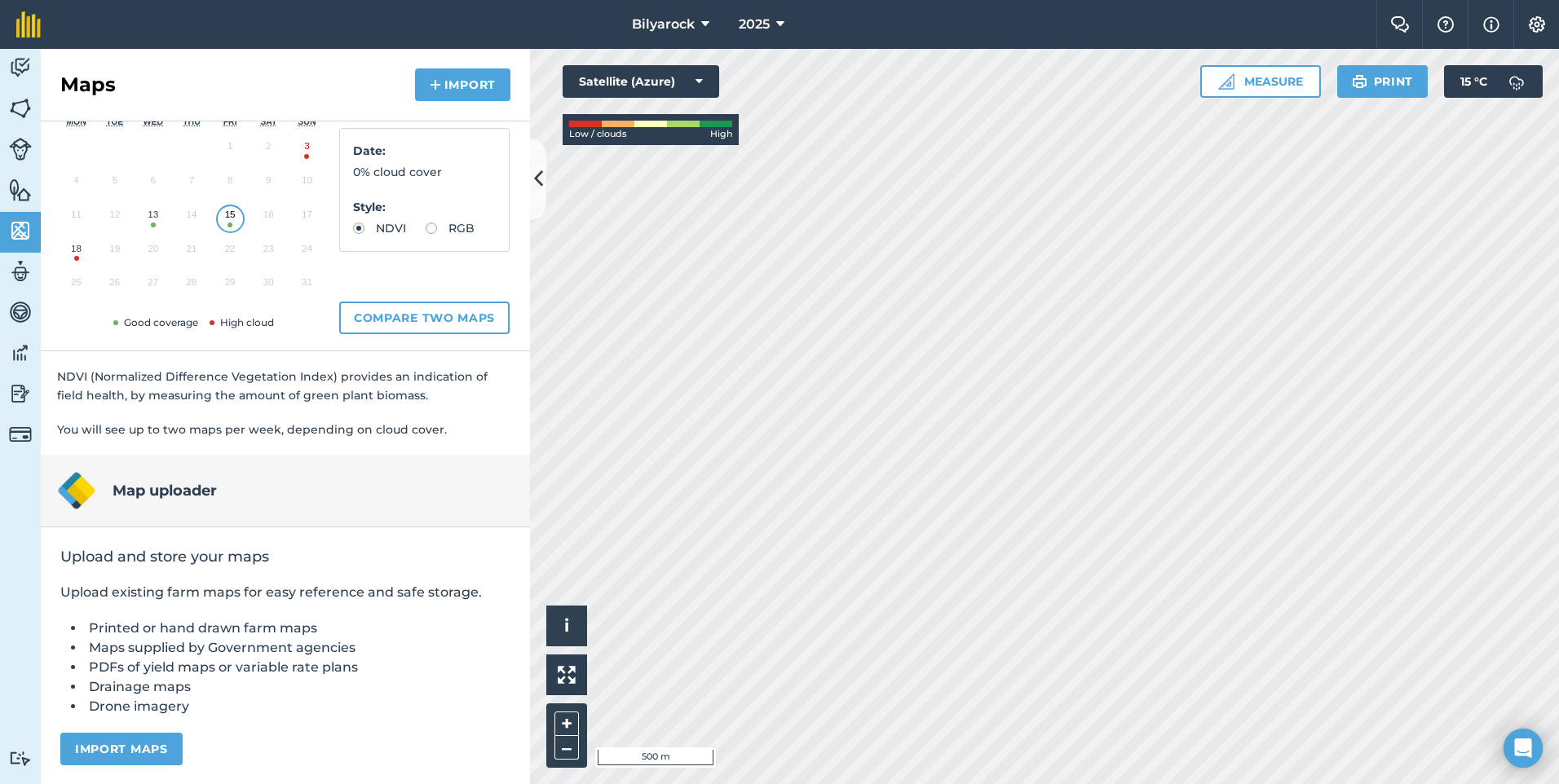
scroll to position [135, 0]
